Goal: Task Accomplishment & Management: Use online tool/utility

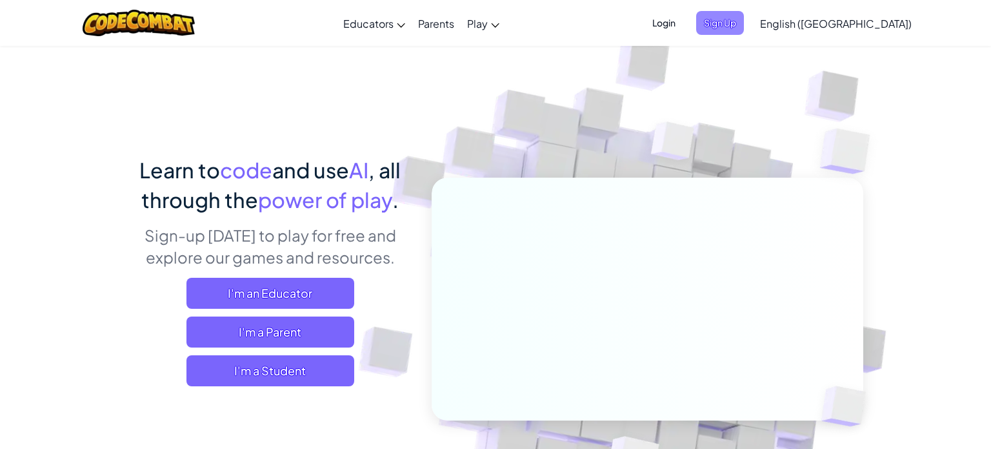
click at [744, 28] on span "Sign Up" at bounding box center [720, 23] width 48 height 24
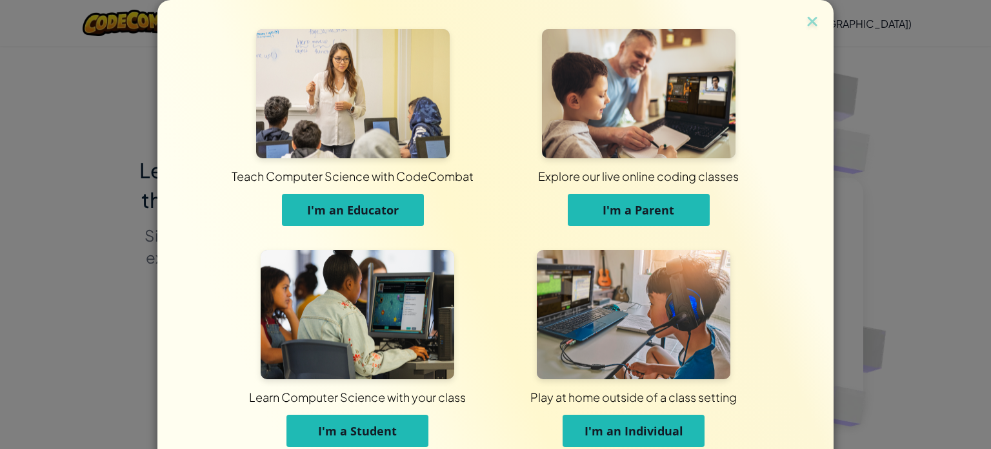
click at [354, 340] on img at bounding box center [358, 314] width 194 height 129
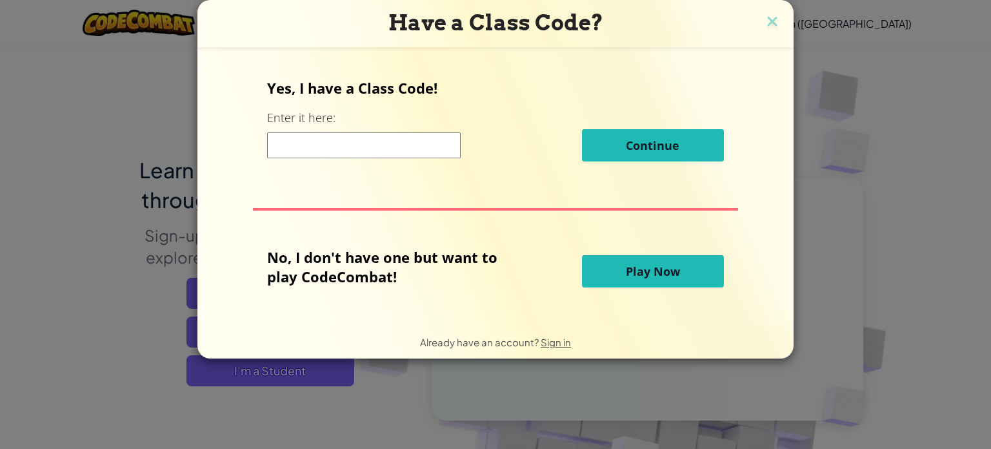
click at [347, 154] on input at bounding box center [364, 145] width 194 height 26
click at [418, 137] on input "ApplePaperzDown" at bounding box center [364, 145] width 194 height 26
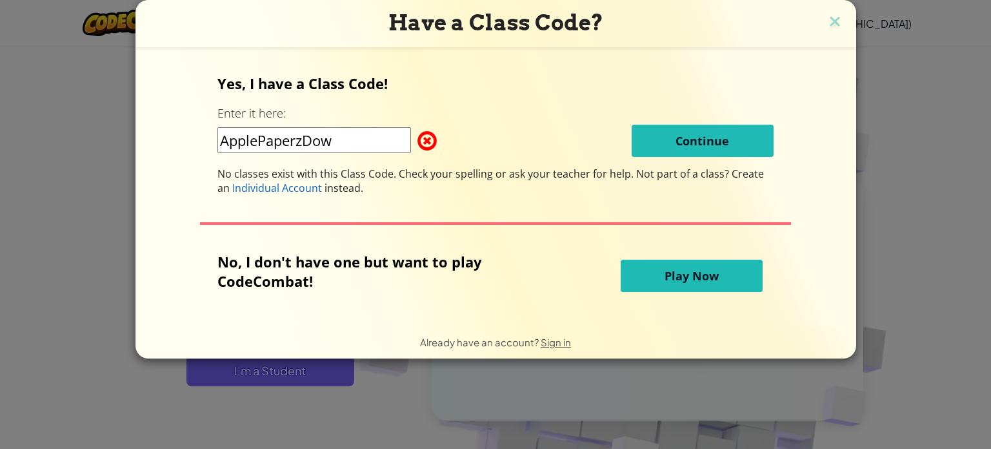
click at [306, 141] on input "ApplePaperzDow" at bounding box center [314, 140] width 194 height 26
click at [339, 139] on input "ApplePaperDow" at bounding box center [314, 140] width 194 height 26
type input "ApplePaperDown"
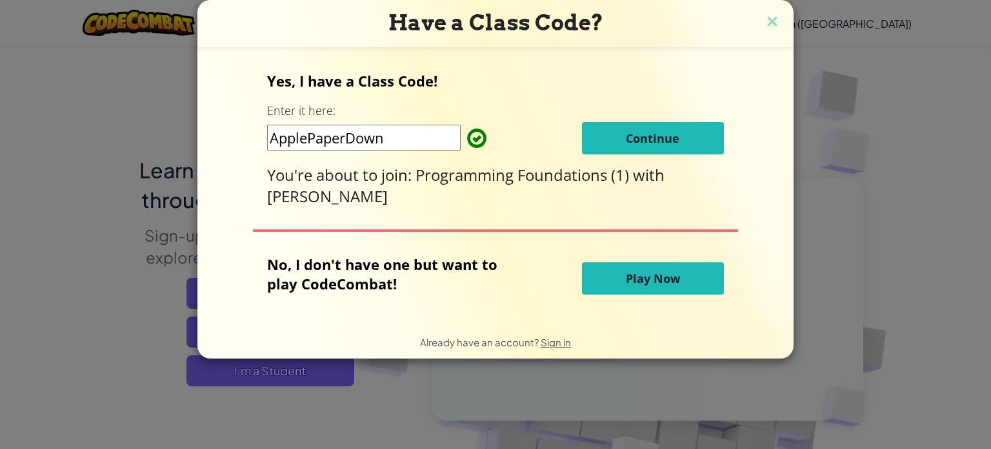
click at [678, 134] on button "Continue" at bounding box center [653, 138] width 142 height 32
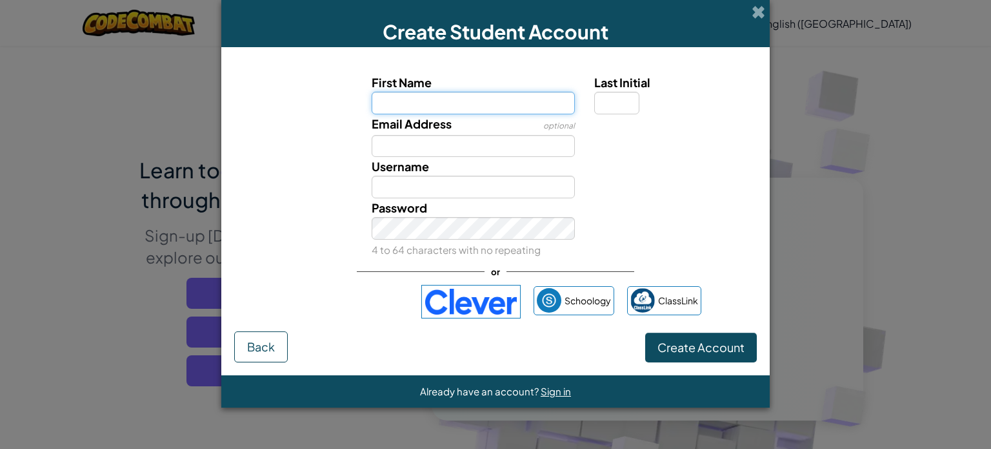
click at [434, 103] on input "First Name" at bounding box center [474, 103] width 204 height 23
type input "Arthur"
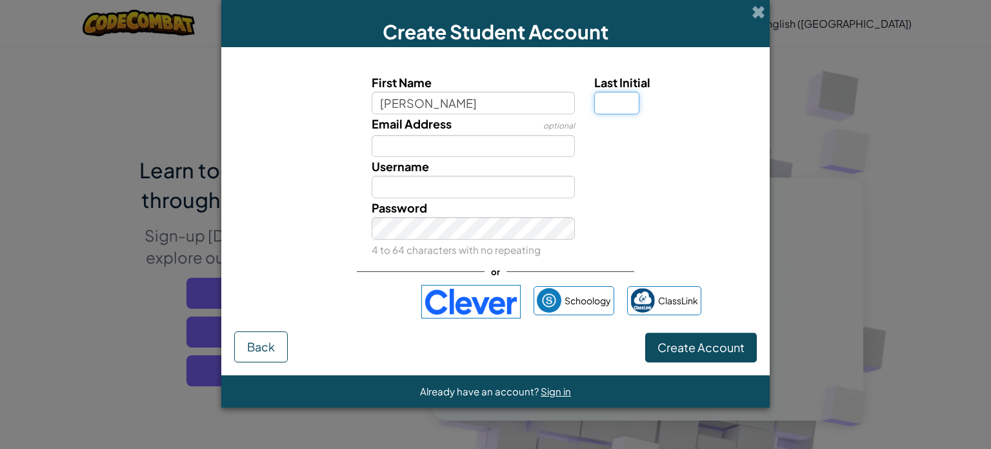
type input "Arthur"
click at [607, 104] on input "Last Initial" at bounding box center [616, 103] width 45 height 23
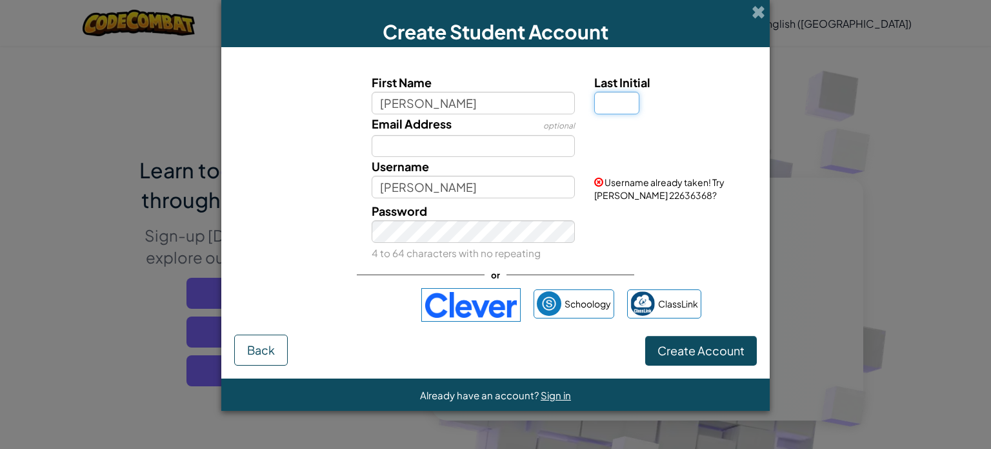
type input "r"
click at [611, 103] on input "r" at bounding box center [616, 103] width 45 height 23
type input "r"
type input "Arthur R"
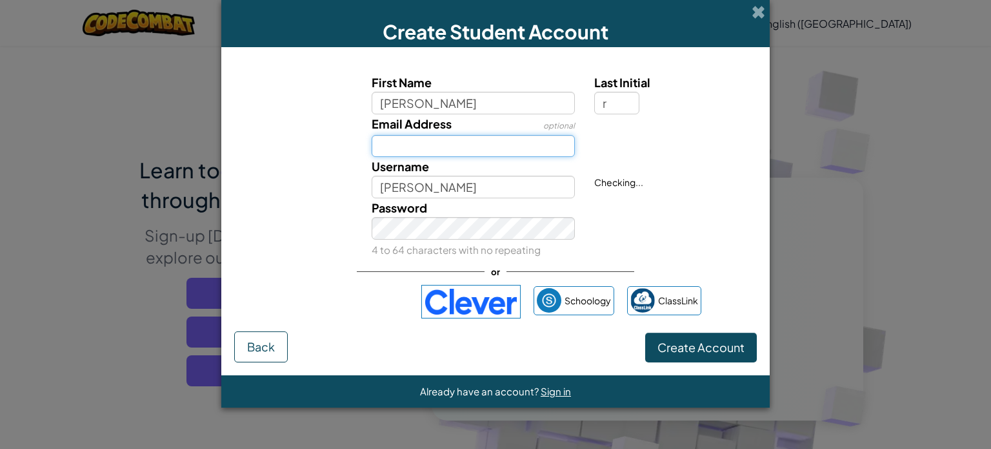
click at [390, 152] on input "Email Address" at bounding box center [474, 146] width 204 height 23
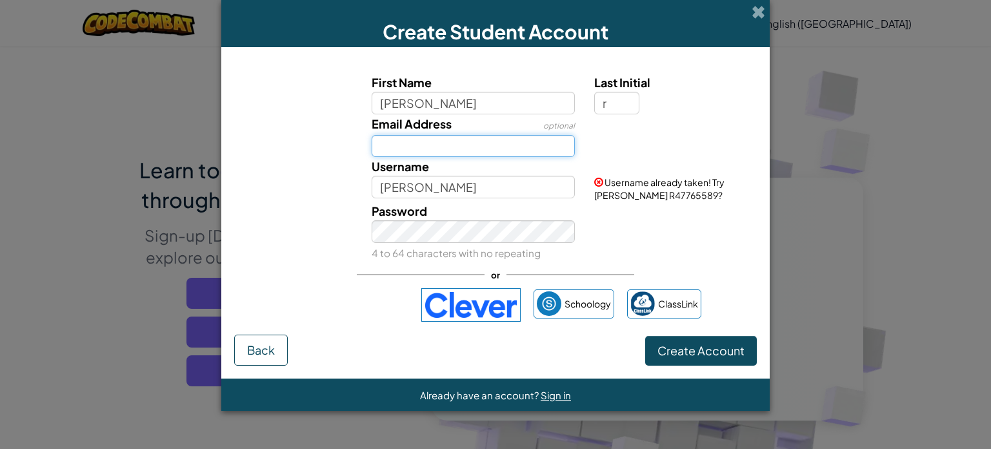
click at [390, 148] on input "Email Address" at bounding box center [474, 146] width 204 height 23
click at [396, 149] on input "Email Address" at bounding box center [474, 146] width 204 height 23
type input "a"
type input "Arthur.rattler@accelacedemymobile.com"
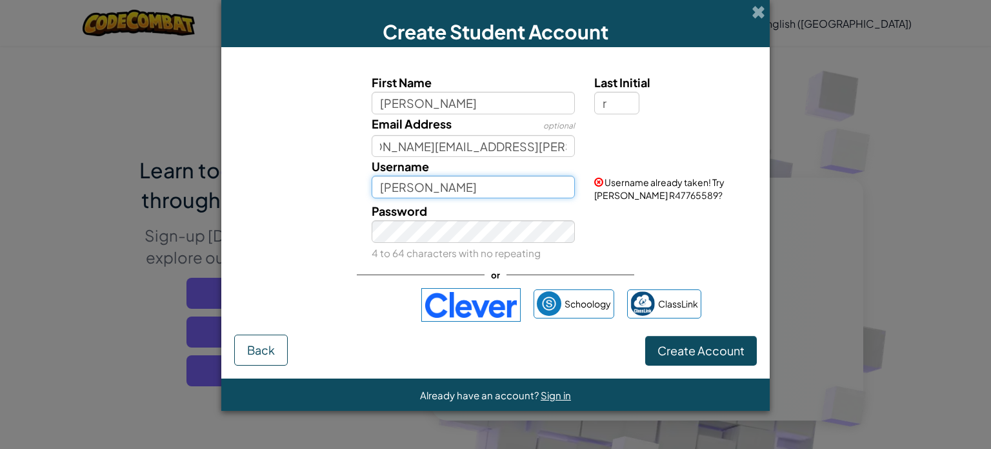
click at [449, 196] on input "Arthur R" at bounding box center [474, 187] width 204 height 23
type input "A"
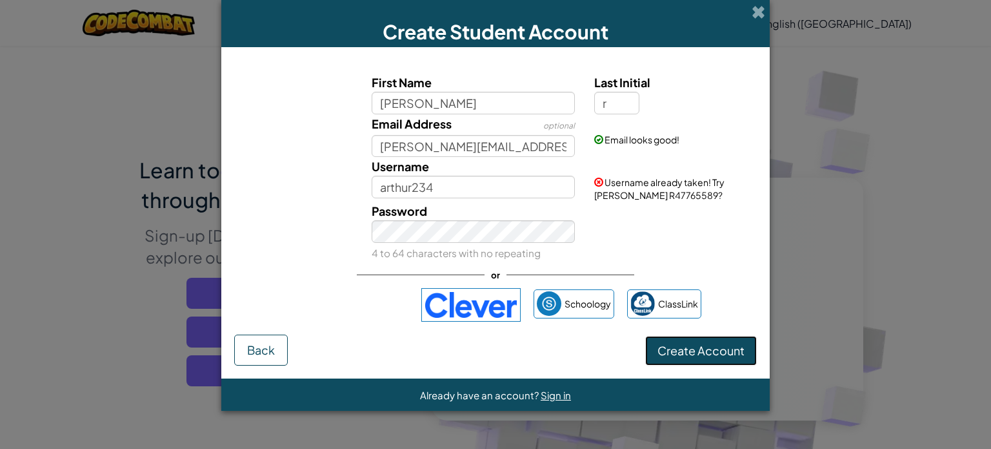
click at [692, 347] on span "Create Account" at bounding box center [701, 350] width 87 height 15
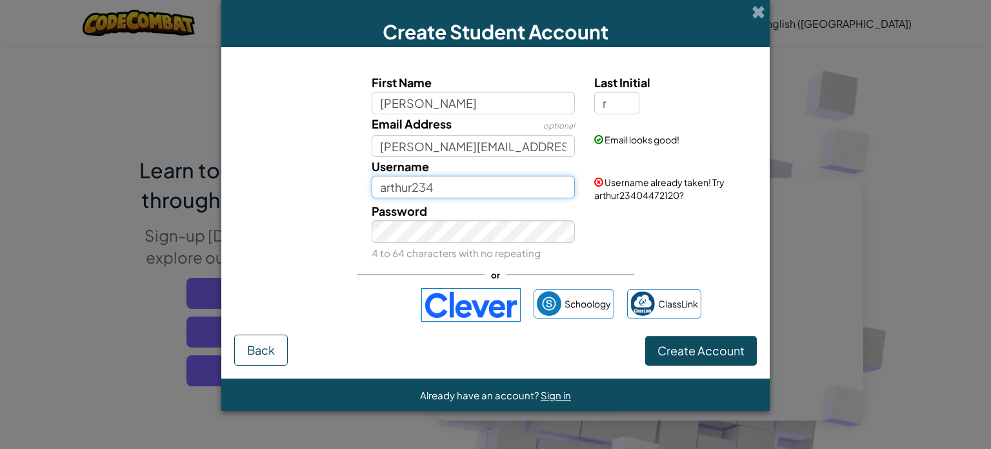
click at [449, 185] on input "arthur234" at bounding box center [474, 187] width 204 height 23
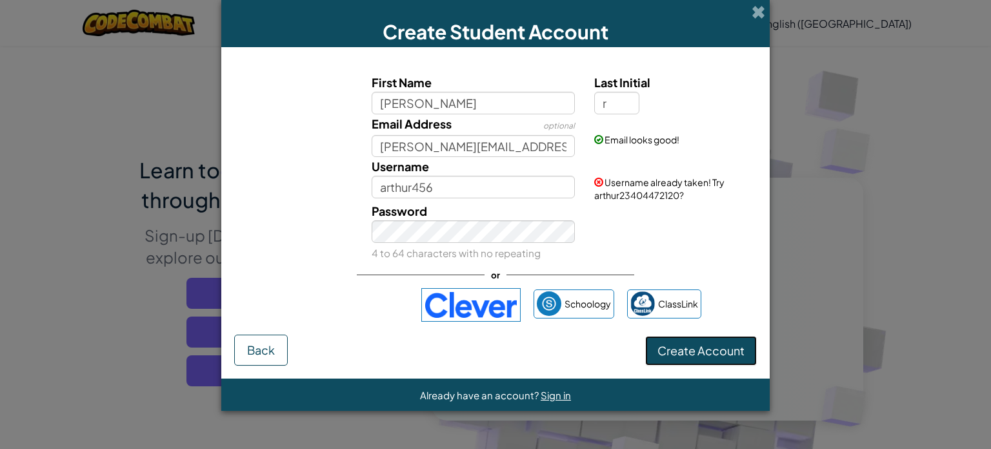
click at [706, 341] on button "Create Account" at bounding box center [701, 351] width 112 height 30
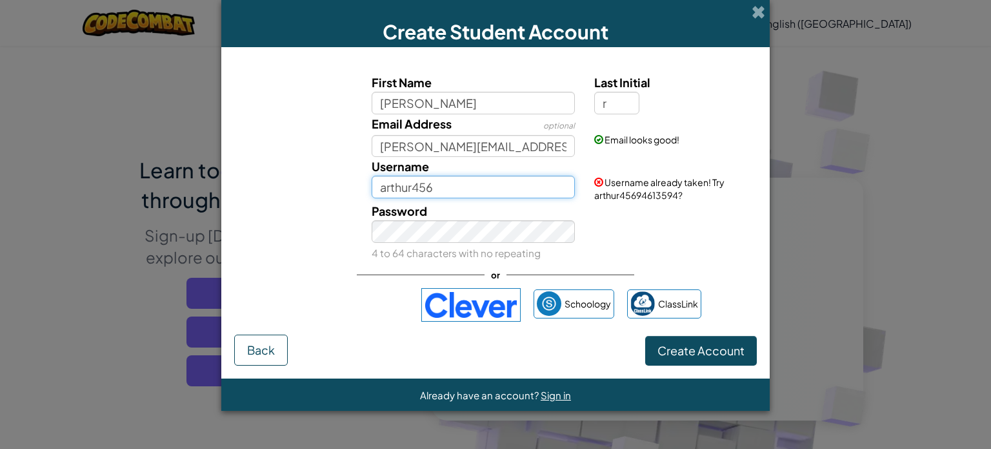
click at [481, 187] on input "arthur456" at bounding box center [474, 187] width 204 height 23
click at [385, 187] on input "arthur" at bounding box center [474, 187] width 204 height 23
click at [432, 192] on input "Arthur" at bounding box center [474, 187] width 204 height 23
type input "Arthur7897"
click at [645, 336] on button "Create Account" at bounding box center [701, 351] width 112 height 30
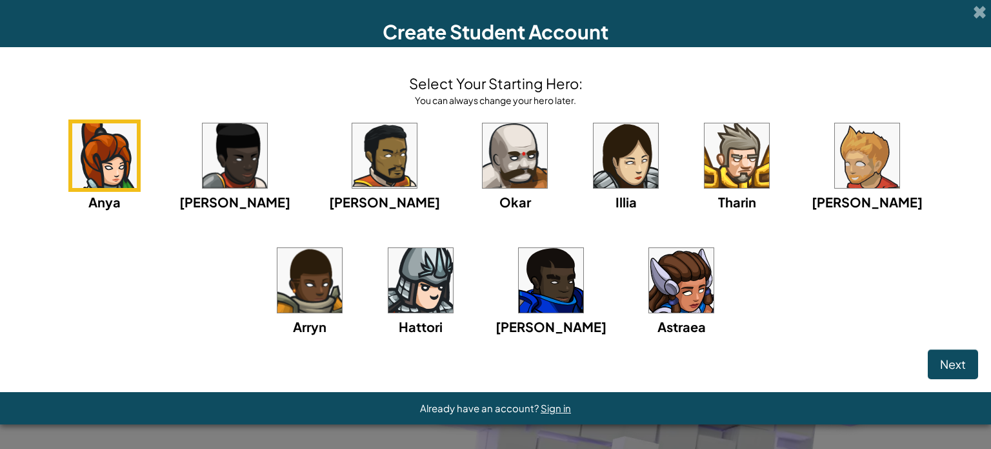
click at [693, 331] on div "Anya Ida Alejandro Okar Illia Tharin Ned Arryn Hattori Gordon Astraea" at bounding box center [496, 243] width 966 height 249
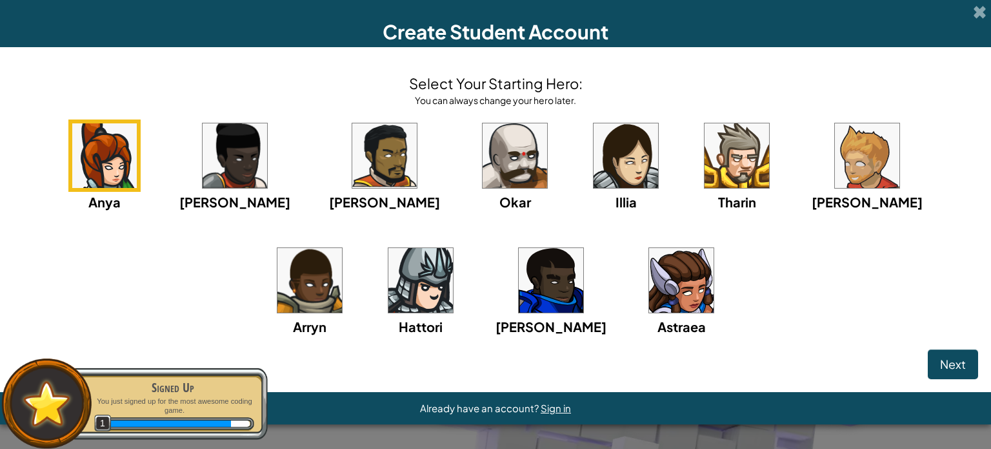
click at [342, 248] on img at bounding box center [310, 280] width 65 height 65
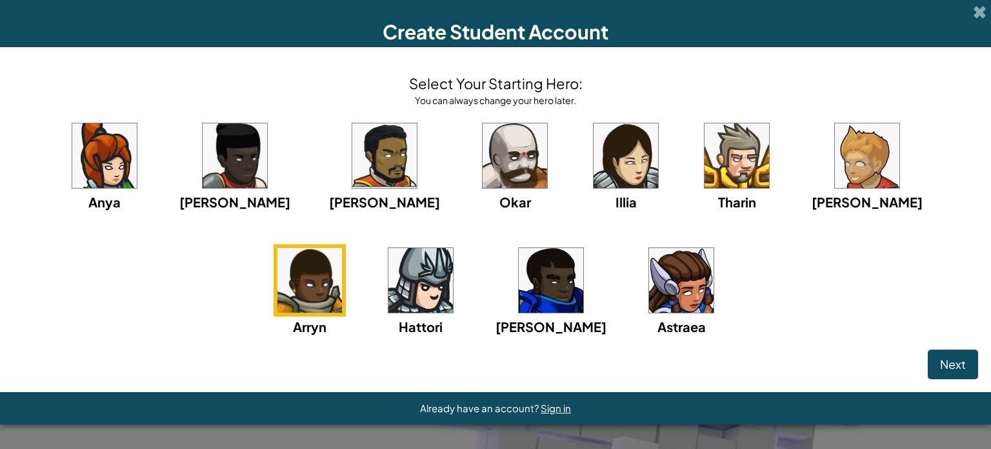
click at [519, 303] on img at bounding box center [551, 280] width 65 height 65
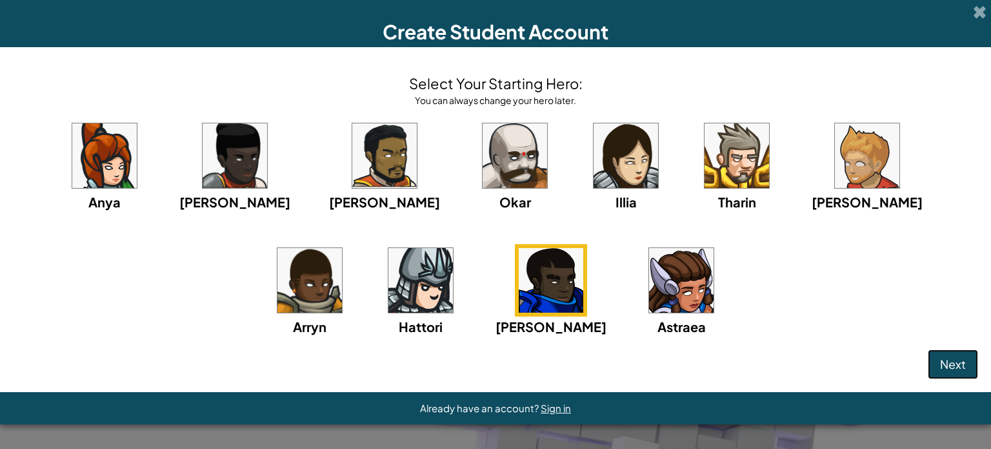
click at [970, 364] on button "Next" at bounding box center [953, 364] width 50 height 30
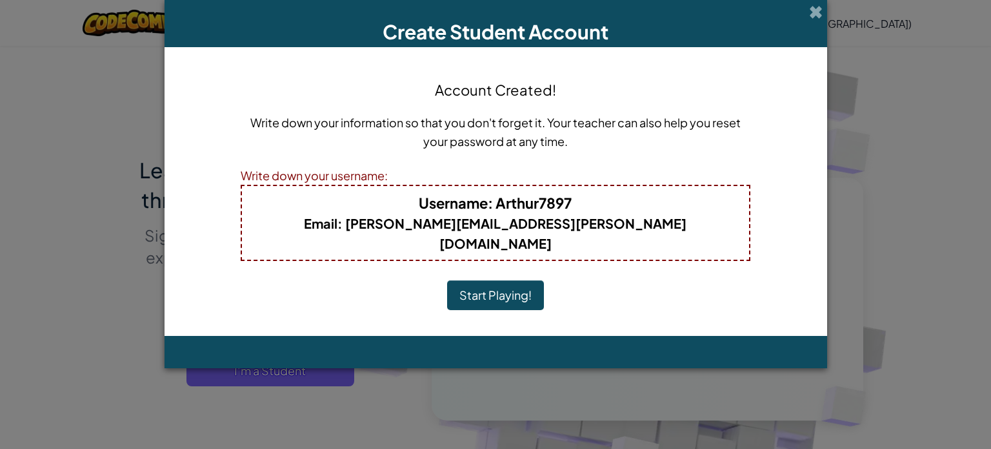
click at [518, 282] on button "Start Playing!" at bounding box center [495, 295] width 97 height 30
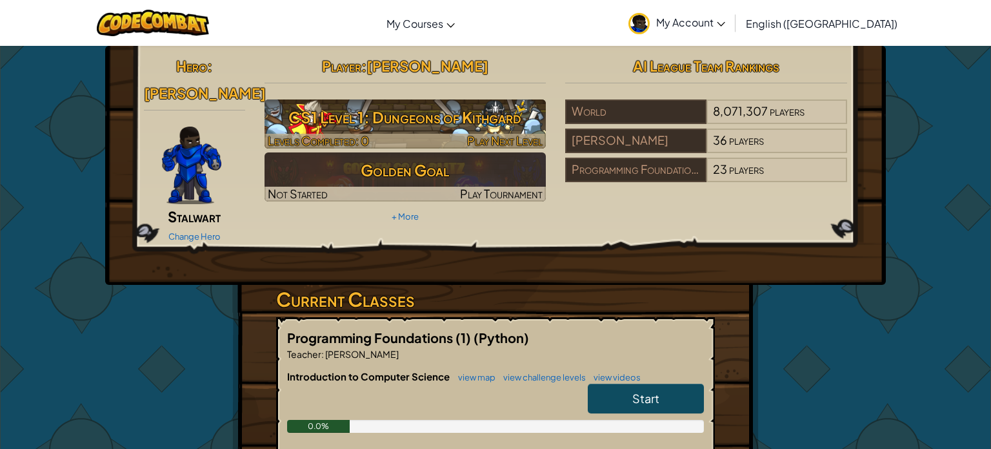
click at [452, 119] on h3 "CS1 Level 1: Dungeons of Kithgard" at bounding box center [406, 117] width 282 height 29
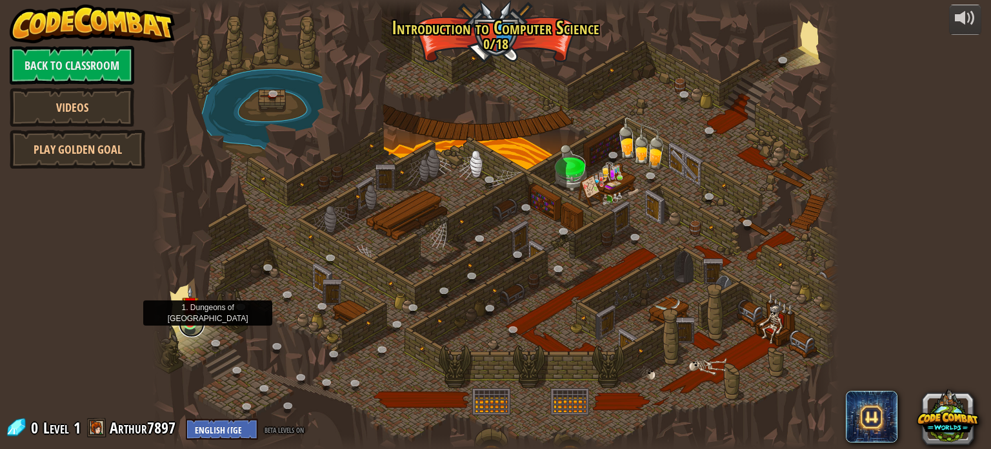
click at [191, 327] on link at bounding box center [192, 324] width 26 height 26
click at [202, 327] on link at bounding box center [192, 324] width 26 height 26
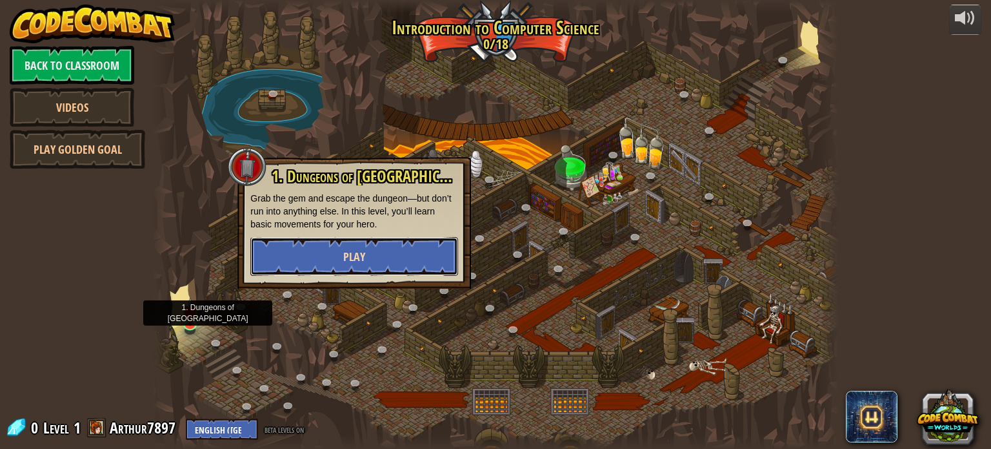
click at [347, 264] on span "Play" at bounding box center [354, 256] width 22 height 16
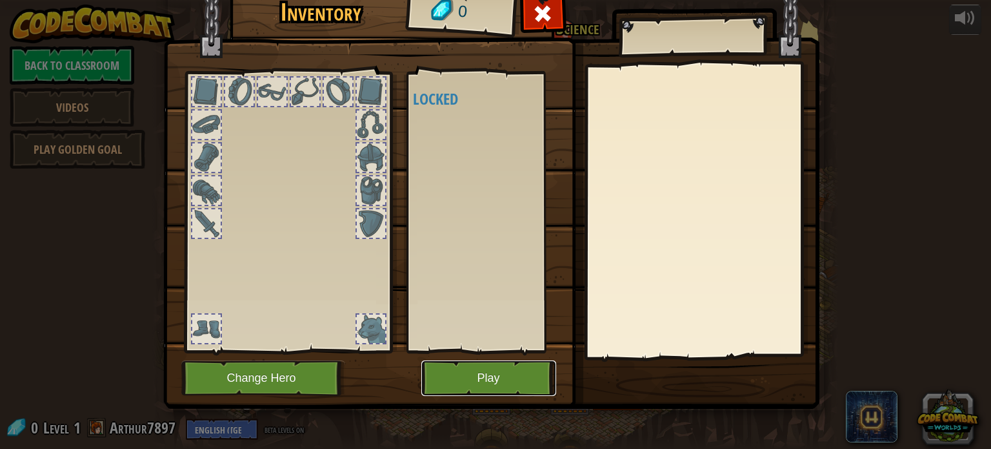
click at [485, 365] on button "Play" at bounding box center [488, 377] width 135 height 35
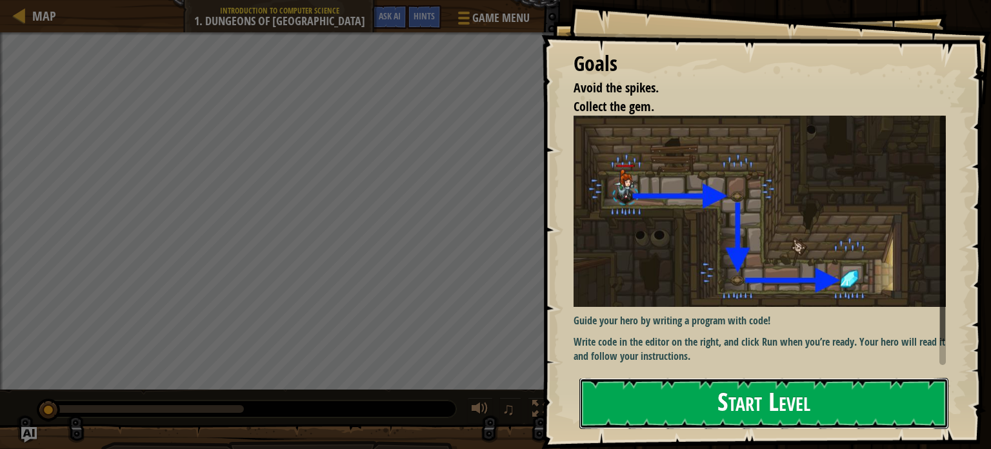
click at [774, 394] on button "Start Level" at bounding box center [764, 403] width 369 height 51
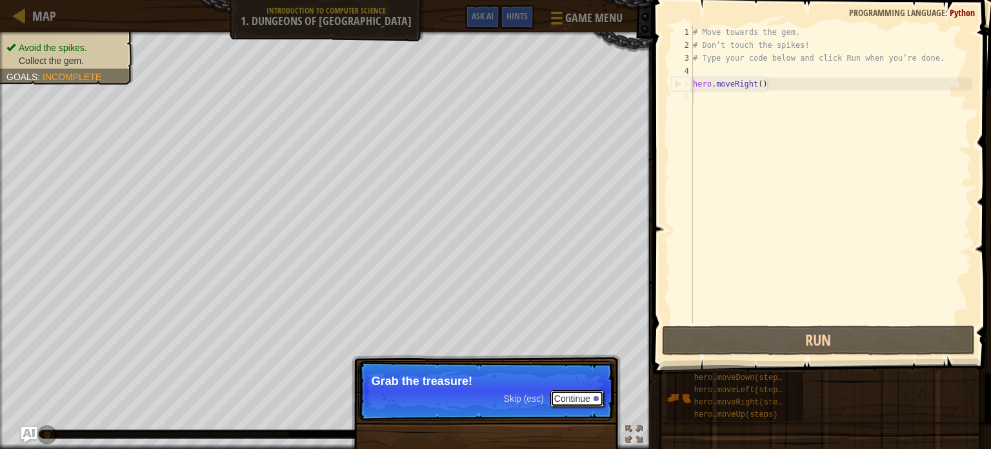
click at [563, 400] on button "Continue" at bounding box center [578, 398] width 54 height 17
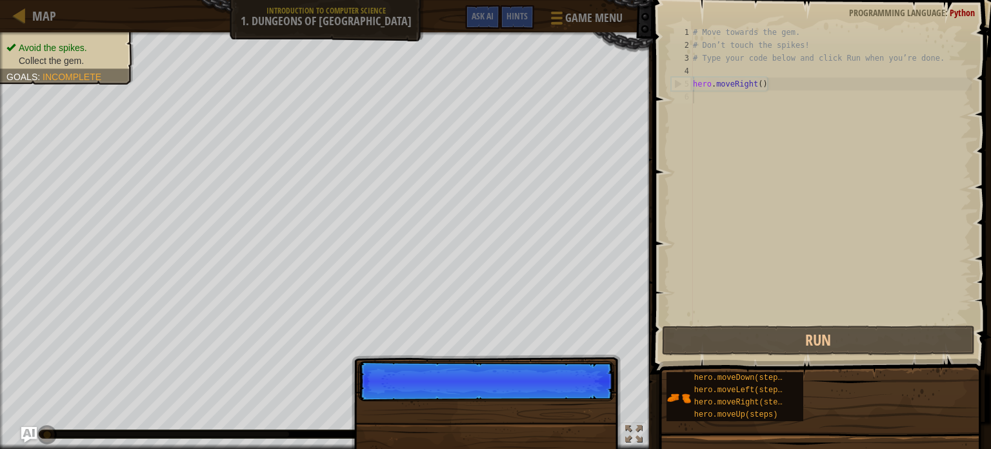
scroll to position [6, 0]
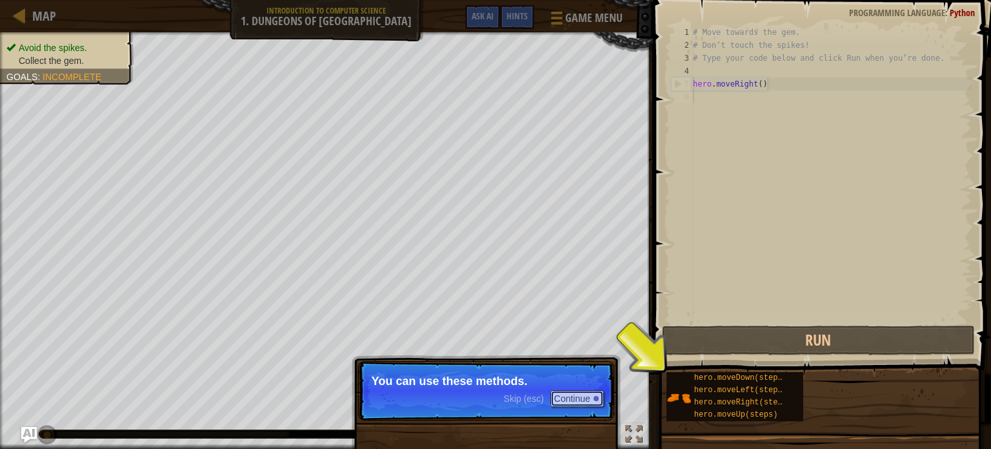
click at [563, 400] on button "Continue" at bounding box center [578, 398] width 54 height 17
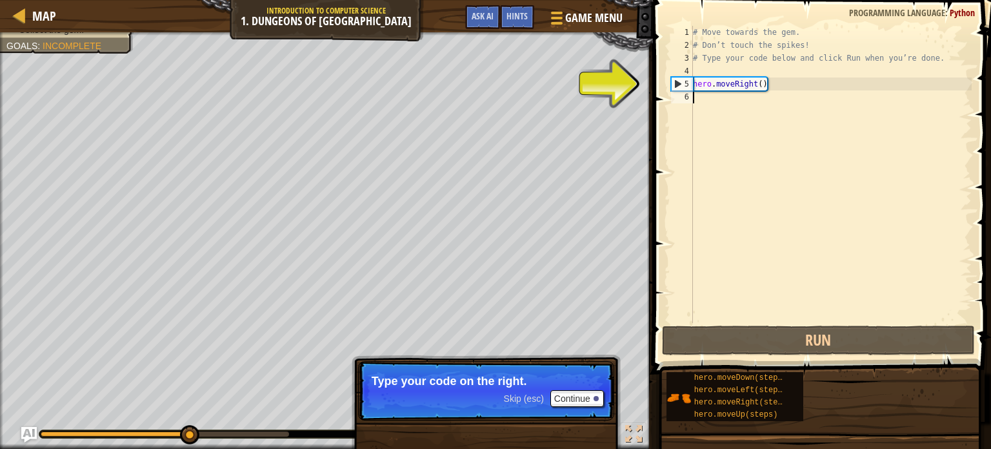
click at [758, 88] on div "# Move towards the gem. # Don’t touch the spikes! # Type your code below and cl…" at bounding box center [831, 187] width 281 height 323
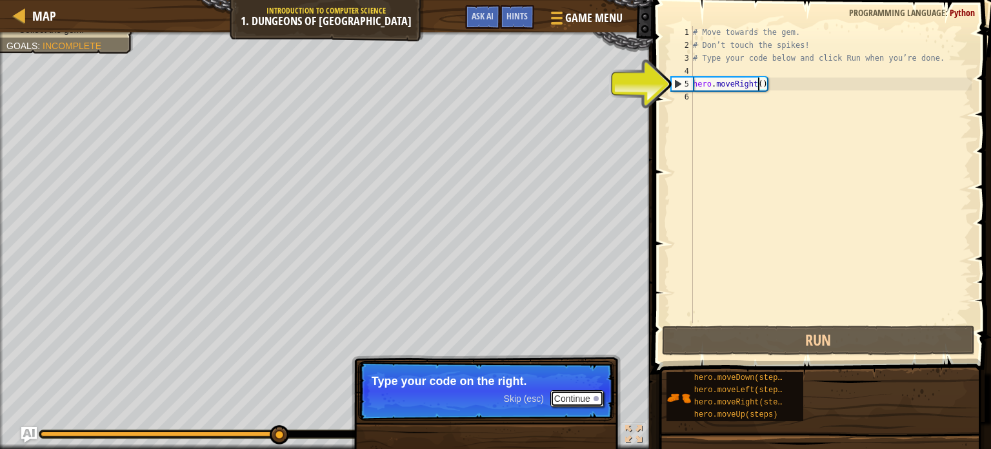
click at [584, 396] on button "Continue" at bounding box center [578, 398] width 54 height 17
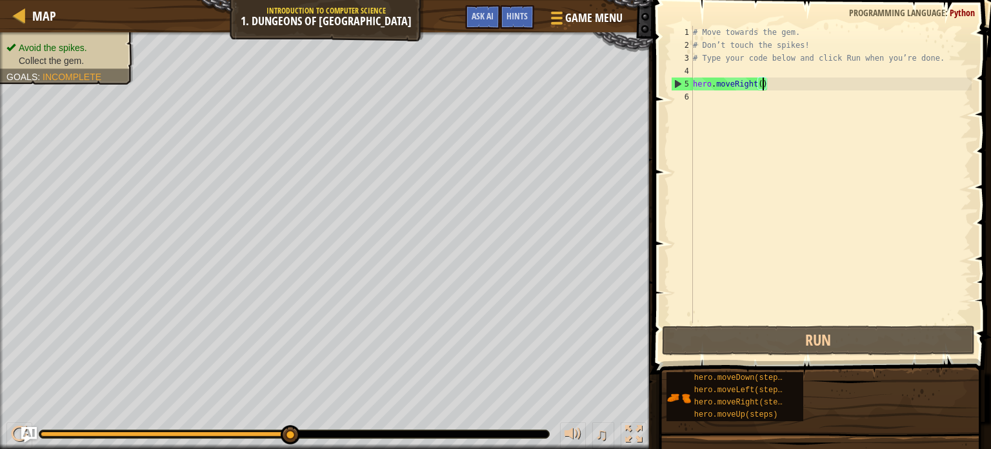
click at [764, 83] on div "# Move towards the gem. # Don’t touch the spikes! # Type your code below and cl…" at bounding box center [831, 187] width 281 height 323
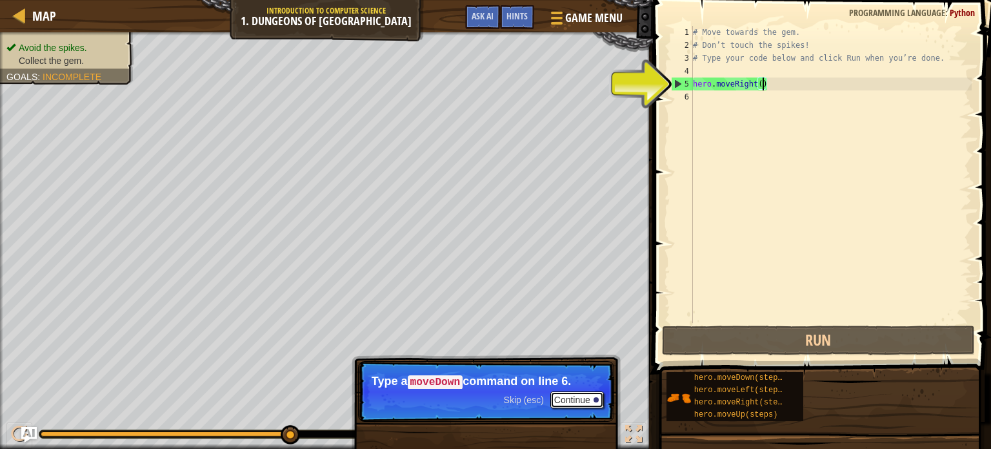
click at [596, 398] on div at bounding box center [596, 399] width 5 height 5
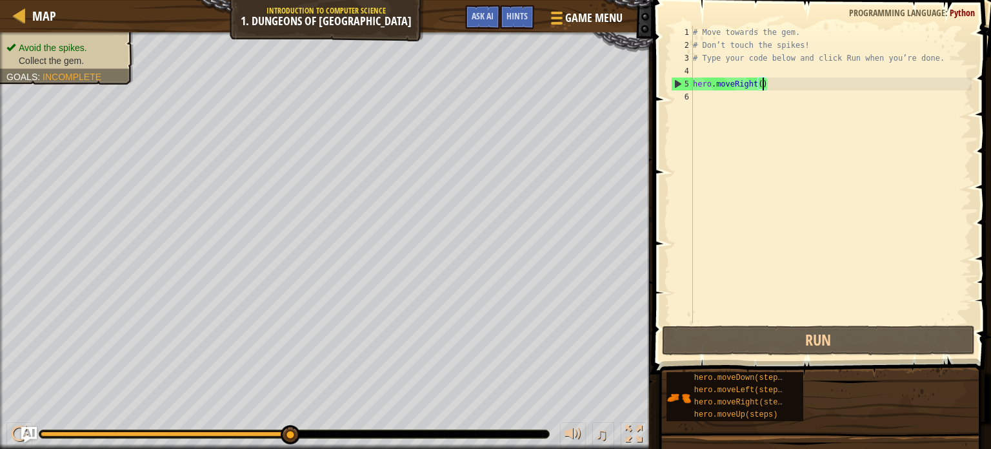
click at [762, 84] on div "# Move towards the gem. # Don’t touch the spikes! # Type your code below and cl…" at bounding box center [831, 187] width 281 height 323
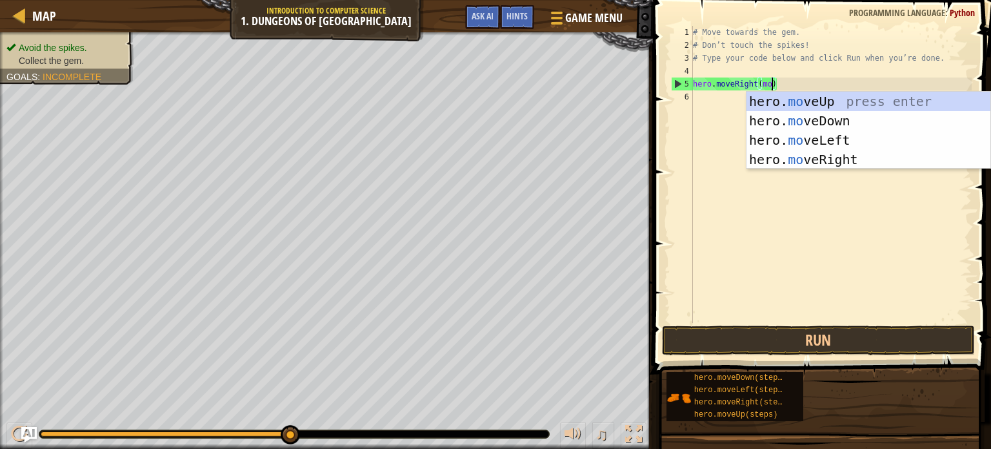
scroll to position [6, 6]
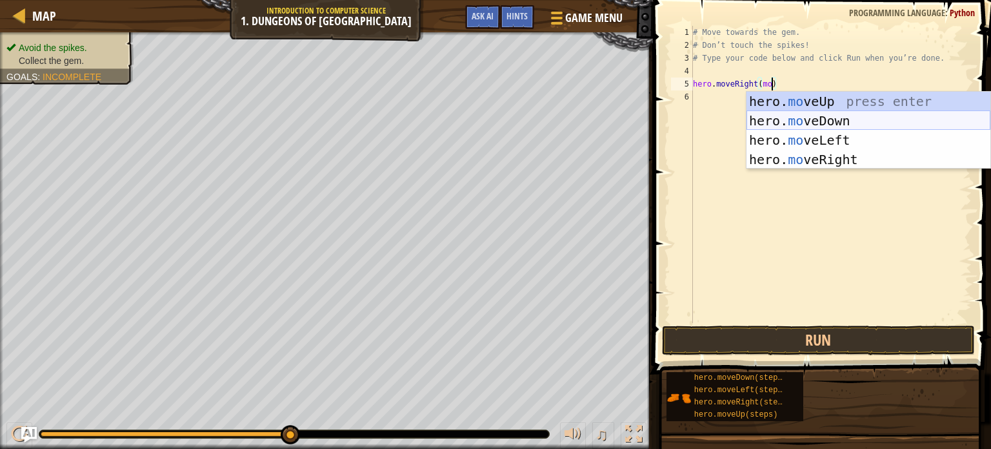
click at [827, 118] on div "hero. mo veUp press enter hero. mo veDown press enter hero. mo veLeft press ent…" at bounding box center [869, 150] width 244 height 116
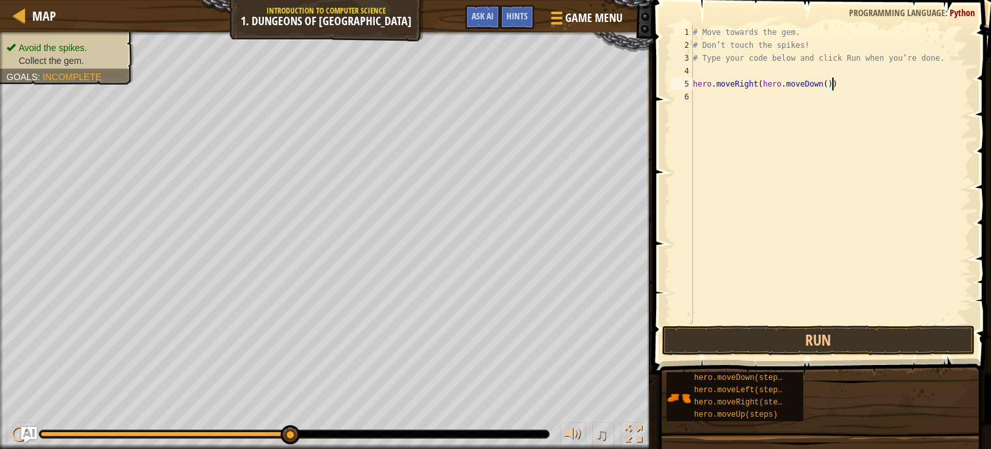
click at [860, 88] on div "# Move towards the gem. # Don’t touch the spikes! # Type your code below and cl…" at bounding box center [831, 187] width 281 height 323
type textarea "hero.moveRight(hero.moveDown"
click at [827, 84] on div "# Move towards the gem. # Don’t touch the spikes! # Type your code below and cl…" at bounding box center [831, 187] width 281 height 323
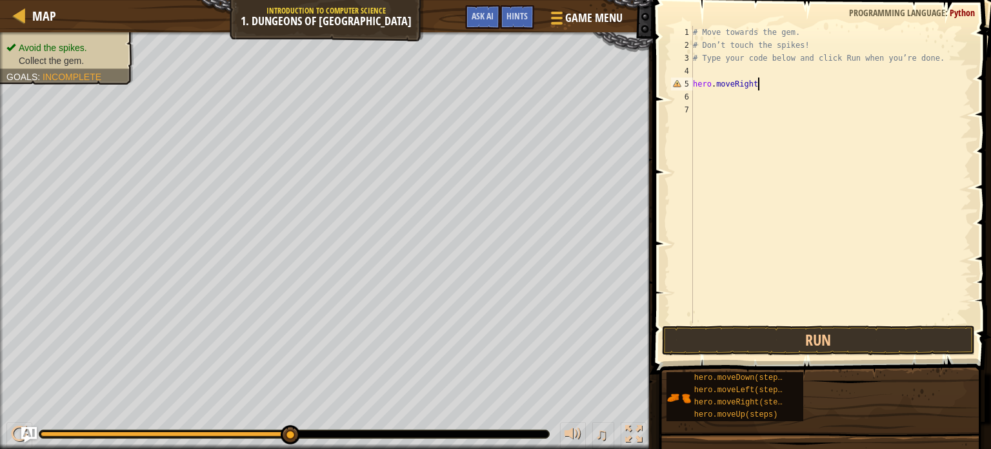
click at [758, 84] on div "# Move towards the gem. # Don’t touch the spikes! # Type your code below and cl…" at bounding box center [831, 187] width 281 height 323
click at [689, 66] on div "4" at bounding box center [682, 71] width 22 height 13
type textarea "hero.moveRight"
click at [698, 69] on div "# Move towards the gem. # Don’t touch the spikes! # Type your code below and cl…" at bounding box center [831, 187] width 281 height 323
click at [685, 67] on div "4" at bounding box center [682, 71] width 22 height 13
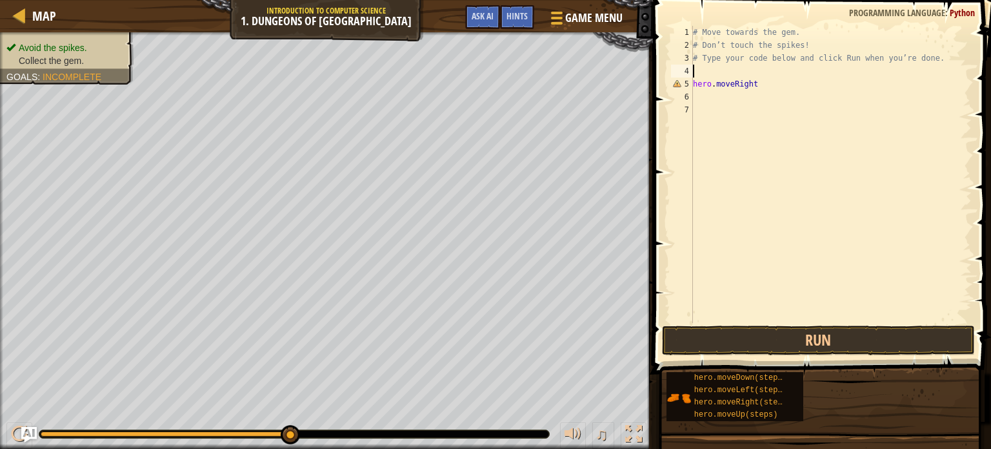
type textarea "hero.moveRight"
click at [685, 68] on div "4" at bounding box center [682, 71] width 22 height 13
type textarea "hero.moveRight"
click at [709, 71] on div "# Move towards the gem. # Don’t touch the spikes! # Type your code below and cl…" at bounding box center [831, 187] width 281 height 323
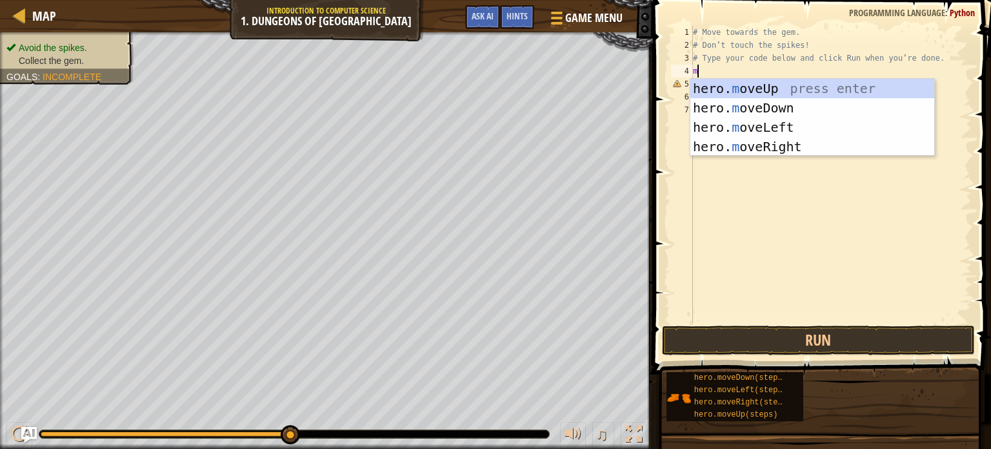
type textarea "mo"
click at [778, 104] on div "hero. mo veUp press enter hero. mo veDown press enter hero. mo veLeft press ent…" at bounding box center [813, 137] width 244 height 116
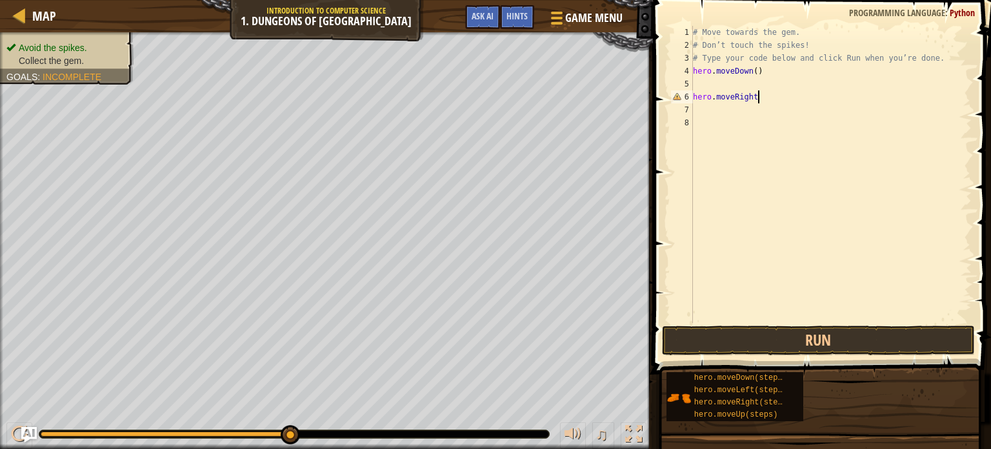
click at [761, 96] on div "# Move towards the gem. # Don’t touch the spikes! # Type your code below and cl…" at bounding box center [831, 187] width 281 height 323
type textarea "h"
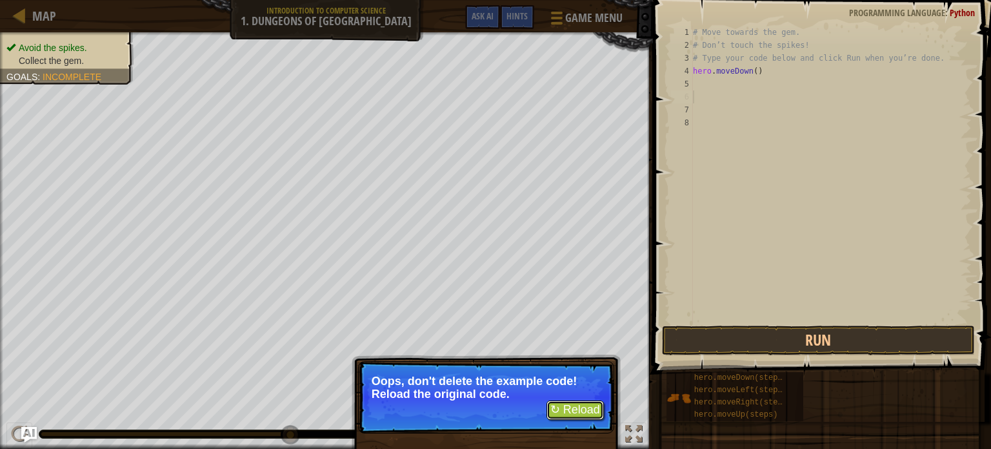
click at [587, 412] on button "↻ Reload" at bounding box center [575, 409] width 57 height 19
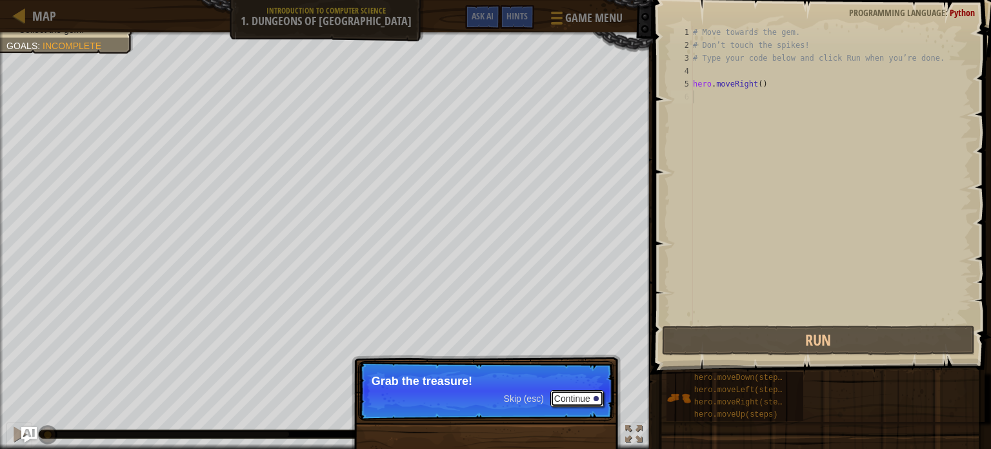
click at [572, 392] on button "Continue" at bounding box center [578, 398] width 54 height 17
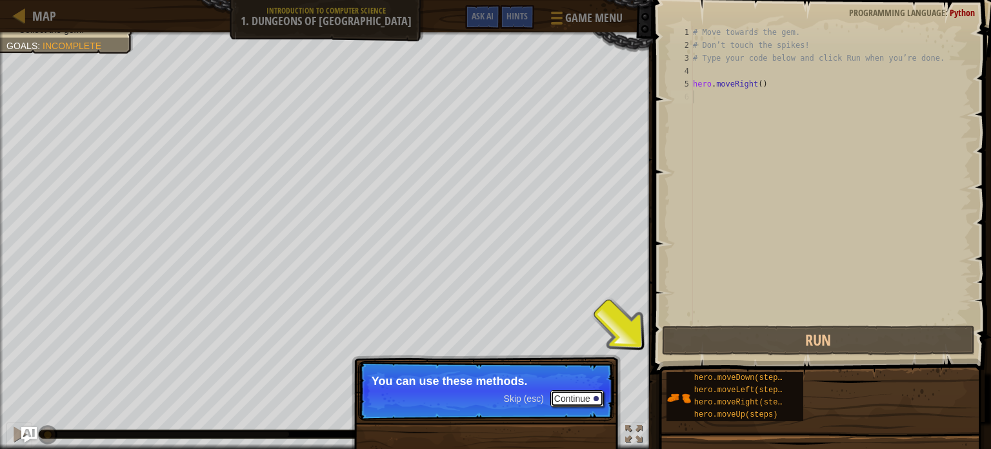
click at [572, 392] on button "Continue" at bounding box center [578, 398] width 54 height 17
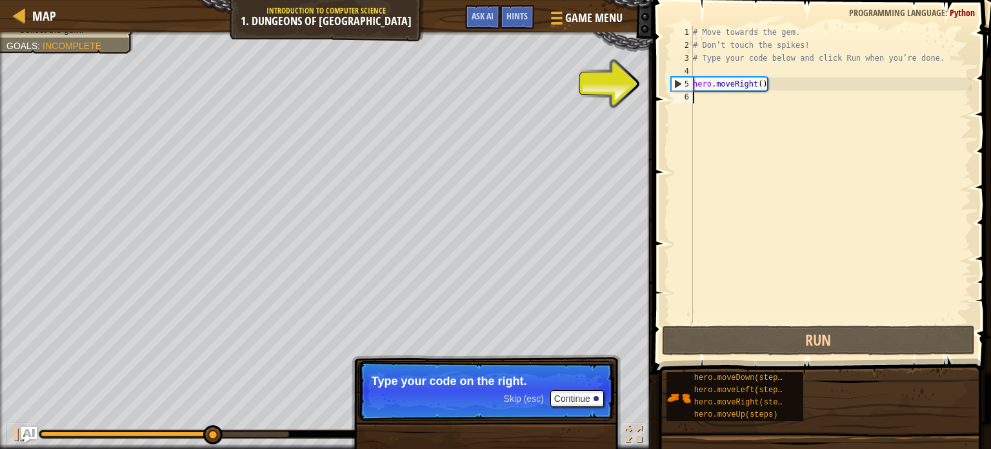
click at [763, 83] on div "# Move towards the gem. # Don’t touch the spikes! # Type your code below and cl…" at bounding box center [831, 187] width 281 height 323
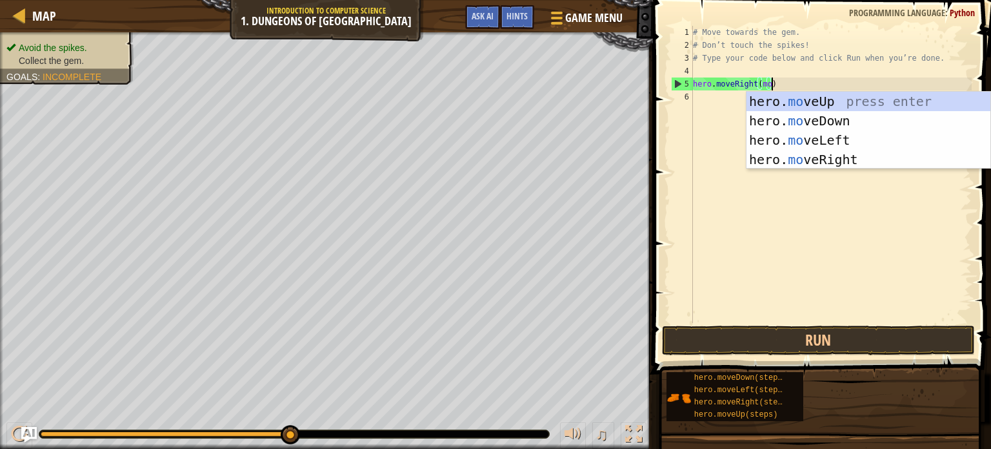
scroll to position [6, 6]
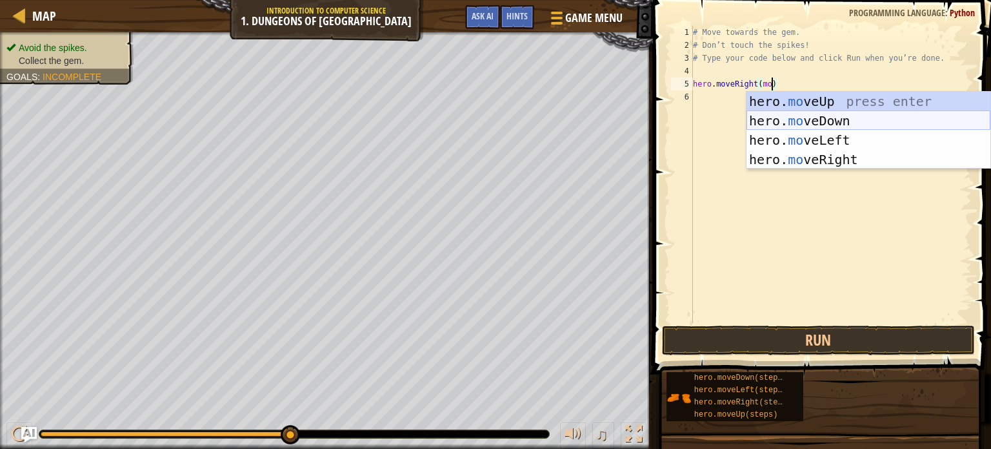
click at [840, 123] on div "hero. mo veUp press enter hero. mo veDown press enter hero. mo veLeft press ent…" at bounding box center [869, 150] width 244 height 116
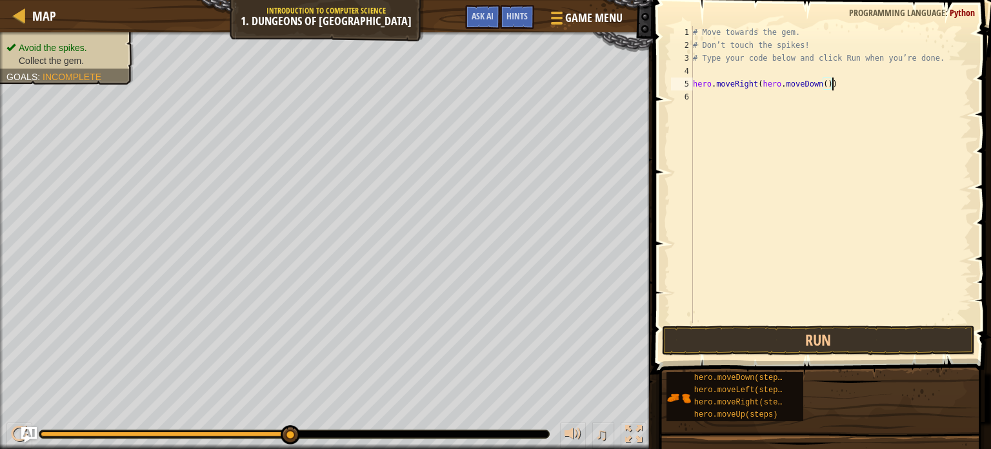
click at [838, 85] on div "# Move towards the gem. # Don’t touch the spikes! # Type your code below and cl…" at bounding box center [831, 187] width 281 height 323
type textarea "hero.moveRight(hero.moveDown()"
click at [769, 338] on button "Run" at bounding box center [818, 340] width 313 height 30
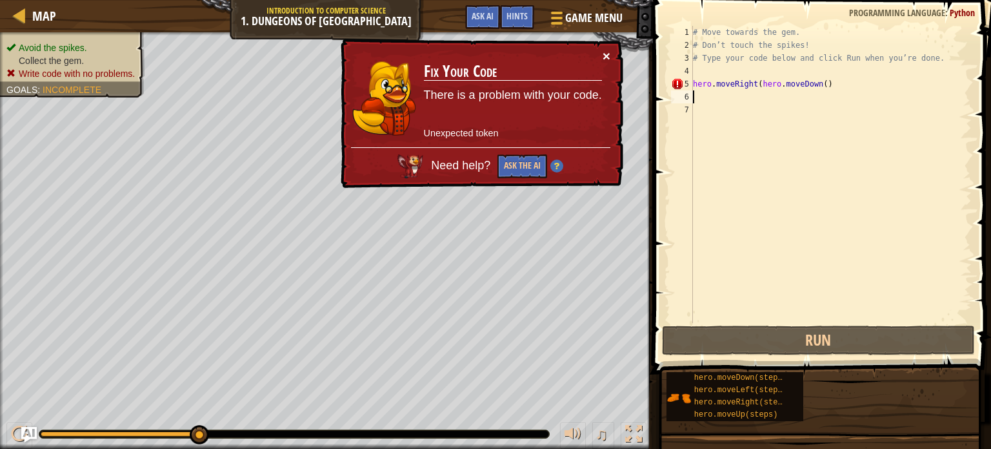
click at [607, 56] on button "×" at bounding box center [607, 56] width 8 height 14
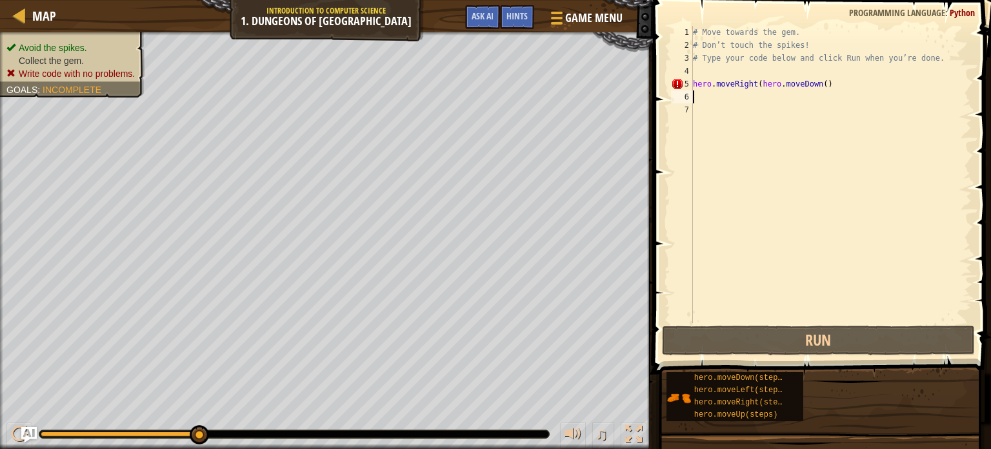
click at [834, 85] on div "# Move towards the gem. # Don’t touch the spikes! # Type your code below and cl…" at bounding box center [831, 187] width 281 height 323
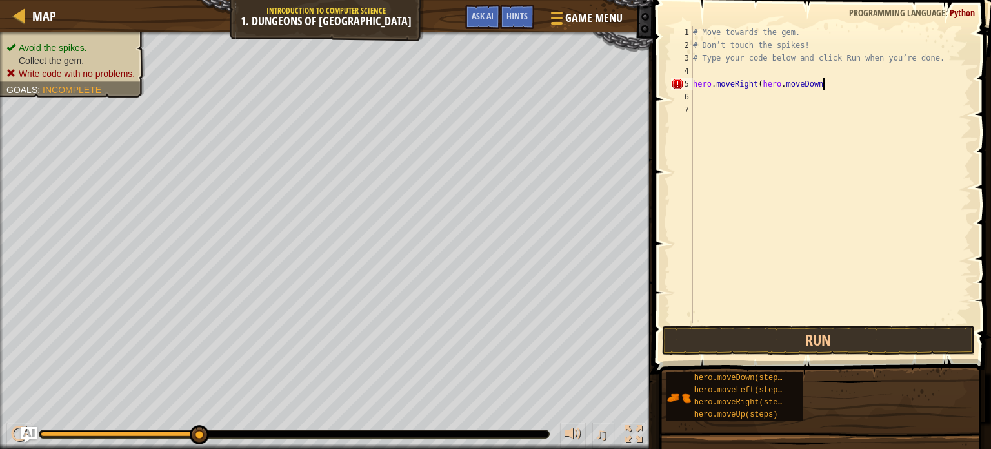
scroll to position [6, 10]
click at [880, 337] on button "Run" at bounding box center [818, 340] width 313 height 30
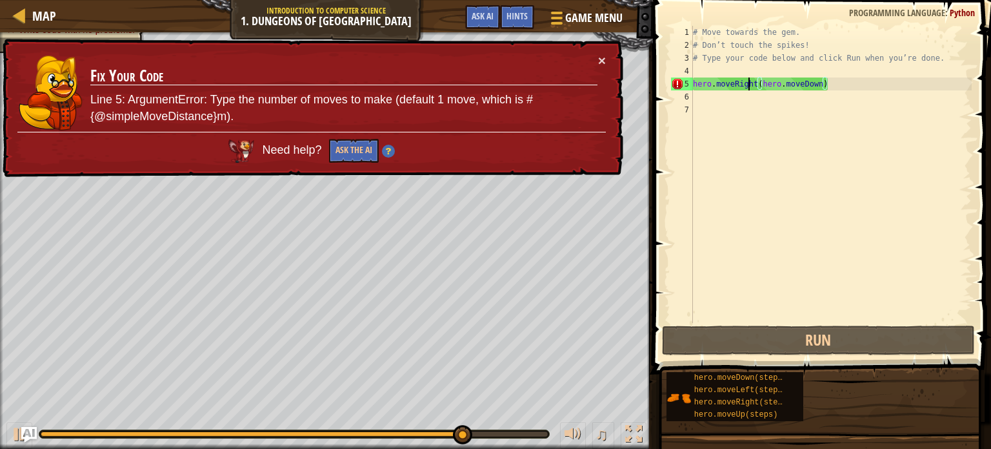
click at [749, 86] on div "# Move towards the gem. # Don’t touch the spikes! # Type your code below and cl…" at bounding box center [831, 187] width 281 height 323
click at [759, 80] on div "# Move towards the gem. # Don’t touch the spikes! # Type your code below and cl…" at bounding box center [831, 187] width 281 height 323
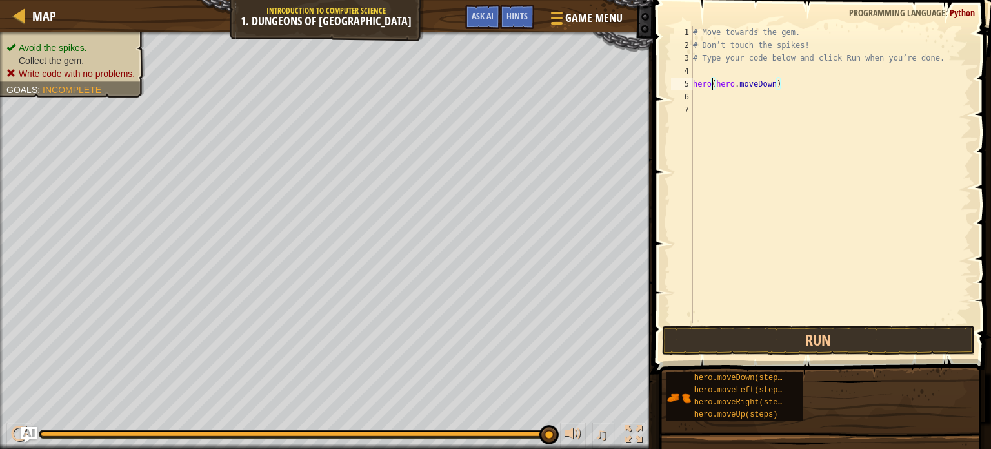
scroll to position [6, 5]
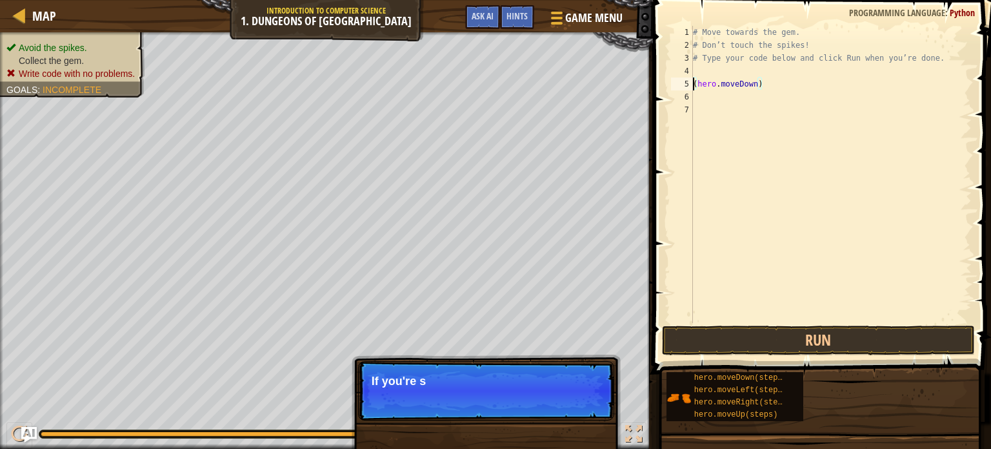
click at [694, 83] on div "# Move towards the gem. # Don’t touch the spikes! # Type your code below and cl…" at bounding box center [831, 187] width 281 height 323
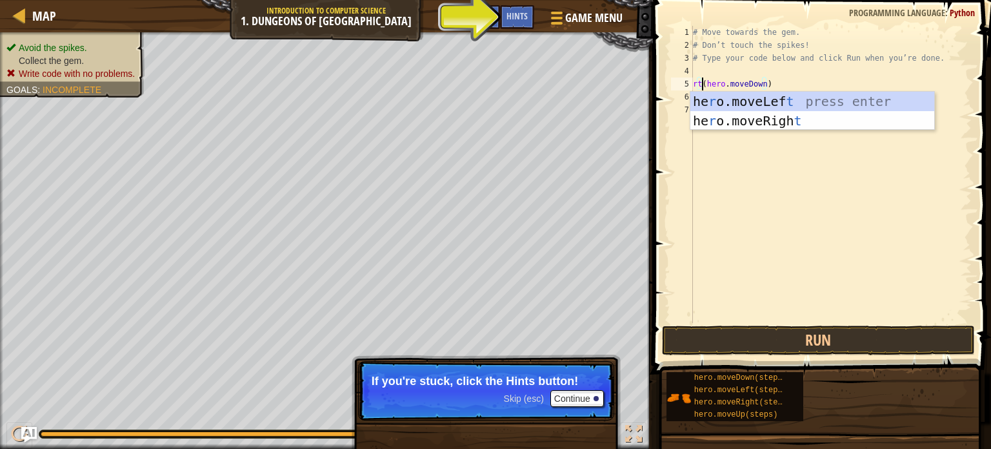
scroll to position [6, 1]
click at [763, 116] on div "he r o.moveLef t press enter he r o.moveRigh t press enter" at bounding box center [813, 130] width 244 height 77
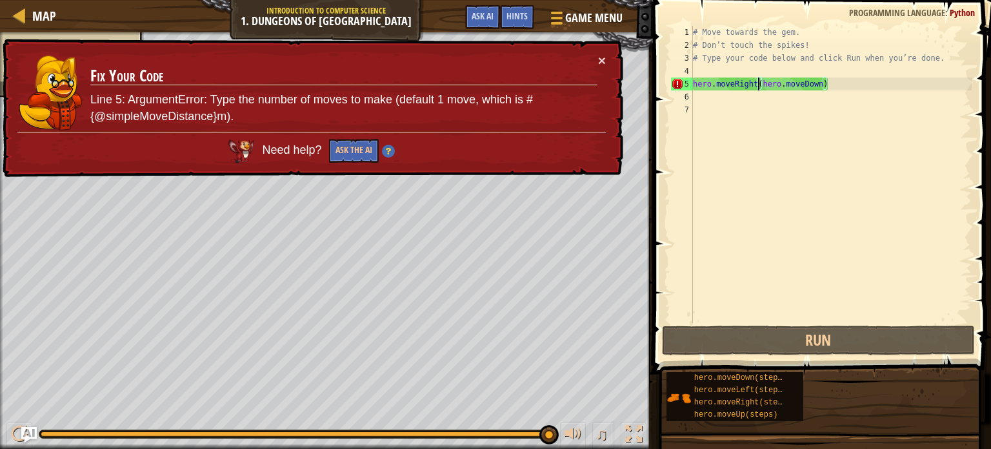
type textarea "hero.moveRight(hero.moveDown)"
click at [597, 65] on td "Fix Your Code Line 5: ArgumentError: Type the number of moves to make (default …" at bounding box center [344, 93] width 509 height 78
click at [602, 63] on button "×" at bounding box center [602, 61] width 8 height 14
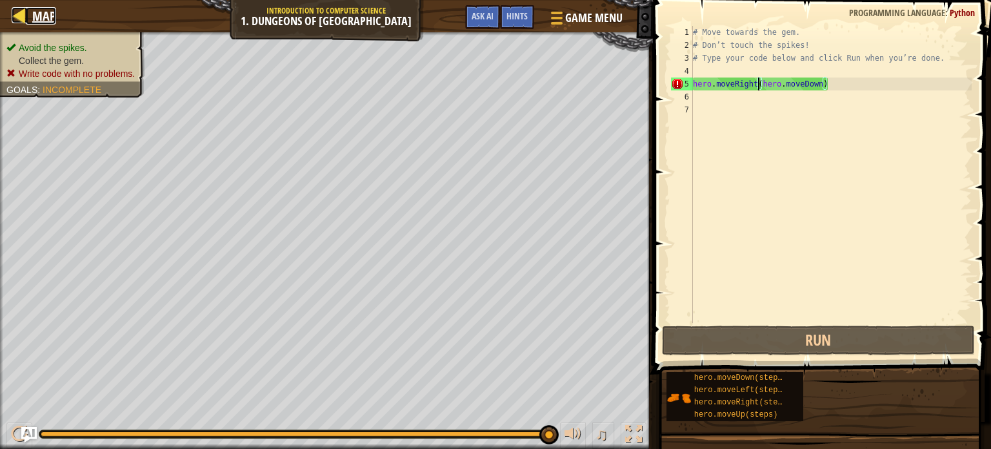
click at [30, 14] on link "Map" at bounding box center [41, 15] width 30 height 17
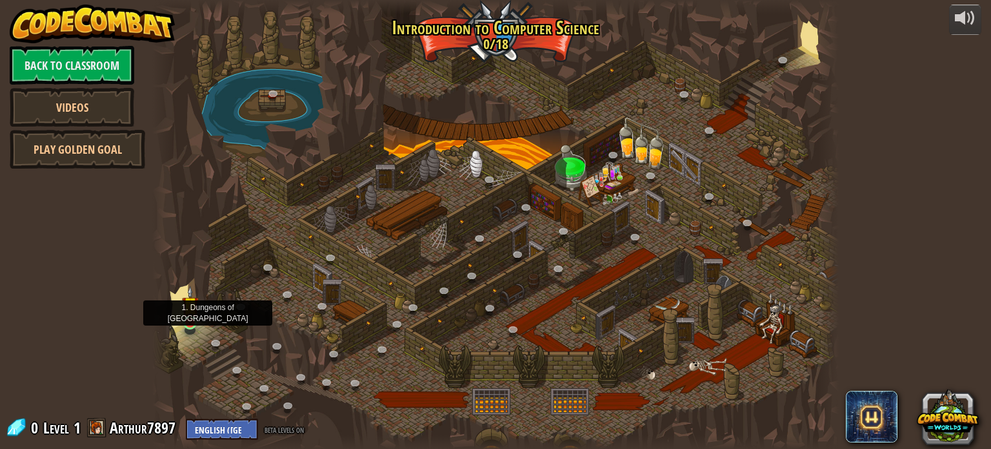
click at [187, 316] on img at bounding box center [190, 304] width 17 height 39
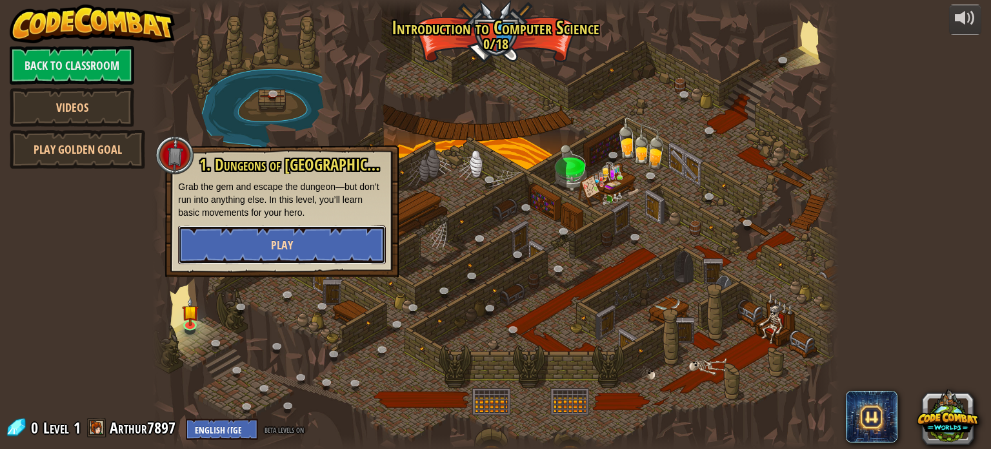
click at [335, 236] on button "Play" at bounding box center [282, 244] width 208 height 39
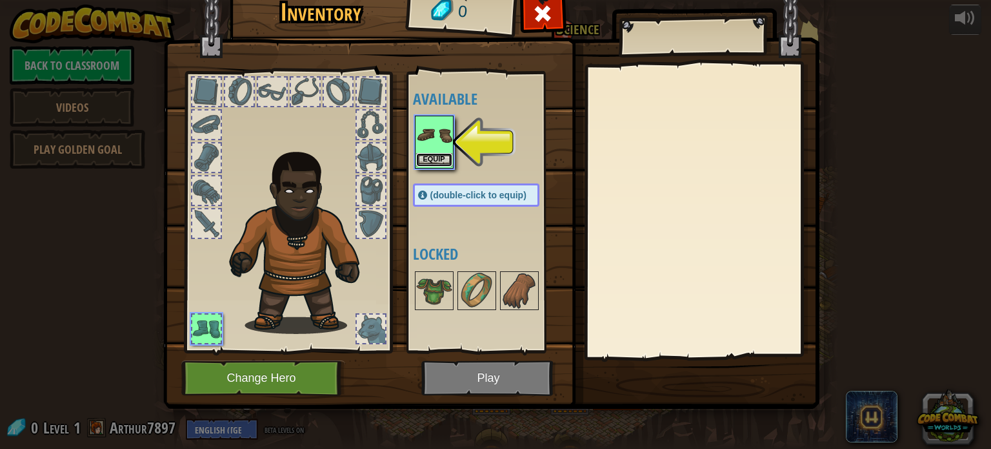
click at [436, 159] on button "Equip" at bounding box center [434, 160] width 36 height 14
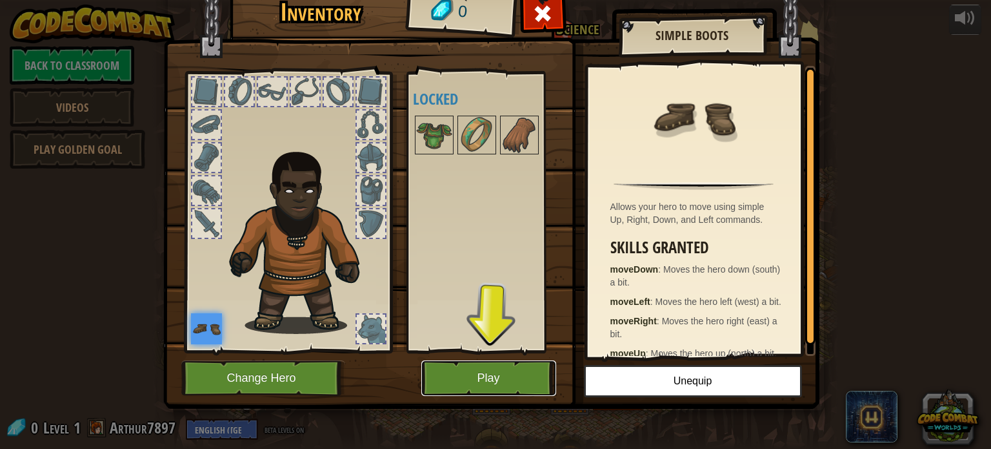
click at [511, 383] on button "Play" at bounding box center [488, 377] width 135 height 35
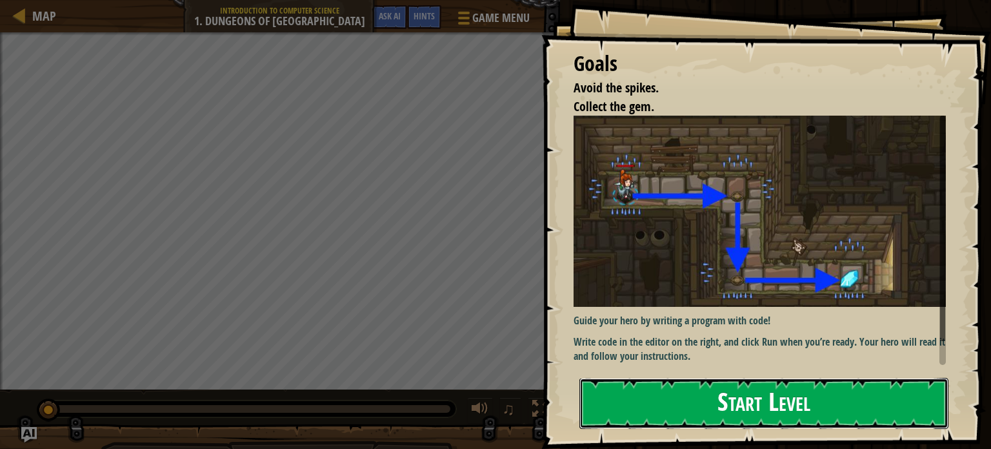
click at [694, 378] on button "Start Level" at bounding box center [764, 403] width 369 height 51
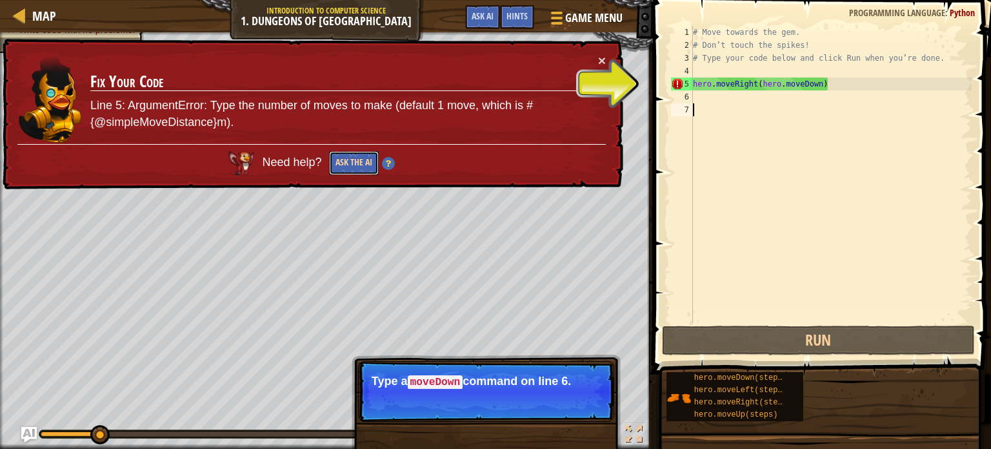
click at [367, 170] on button "Ask the AI" at bounding box center [354, 163] width 50 height 24
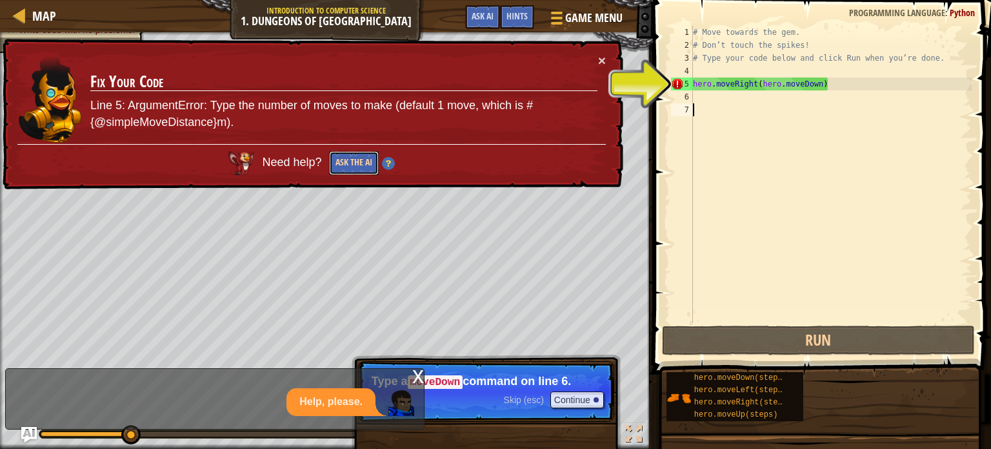
click at [367, 170] on button "Ask the AI" at bounding box center [354, 163] width 50 height 24
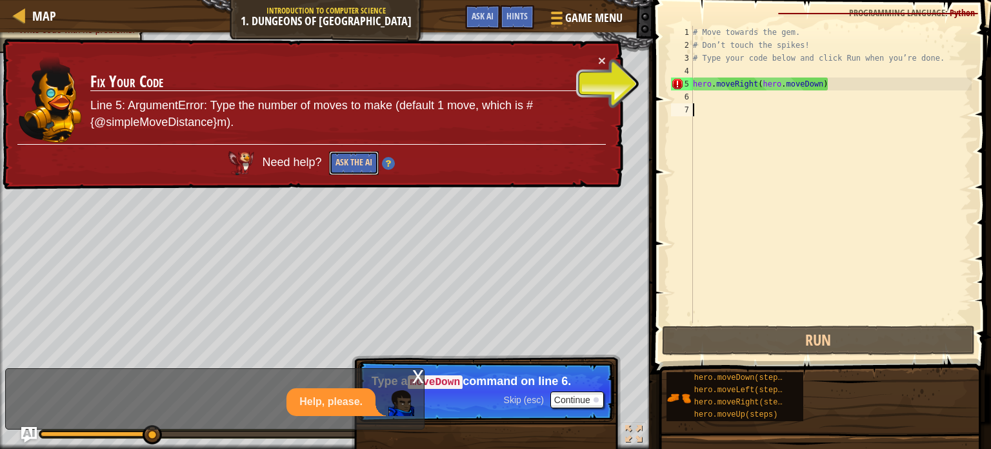
click at [367, 170] on button "Ask the AI" at bounding box center [354, 163] width 50 height 24
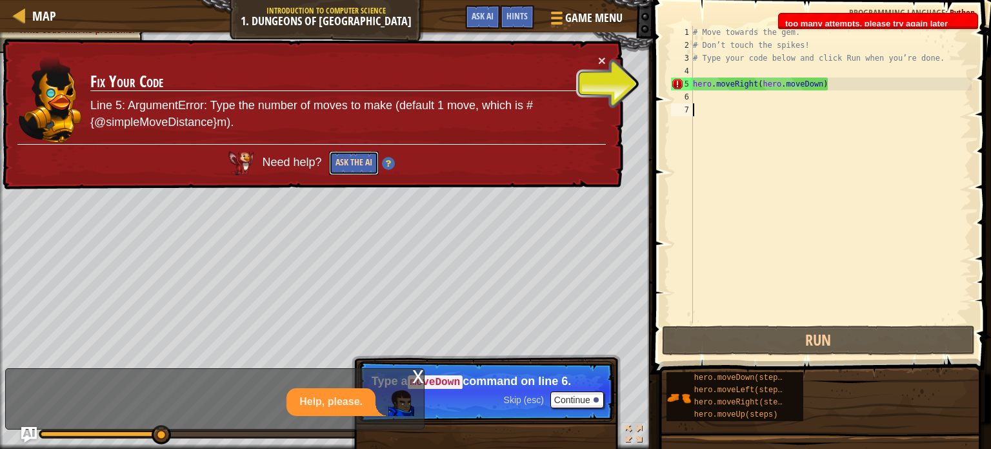
click at [367, 170] on button "Ask the AI" at bounding box center [354, 163] width 50 height 24
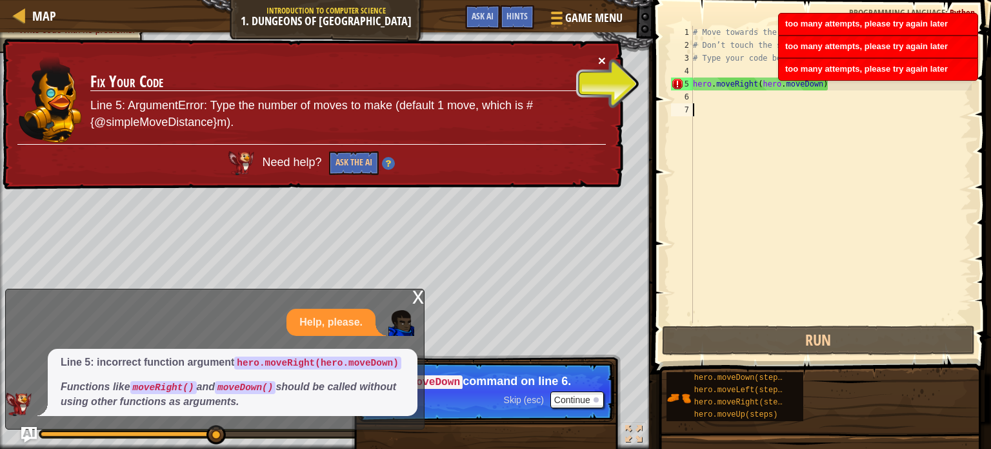
click at [602, 58] on button "×" at bounding box center [602, 61] width 8 height 14
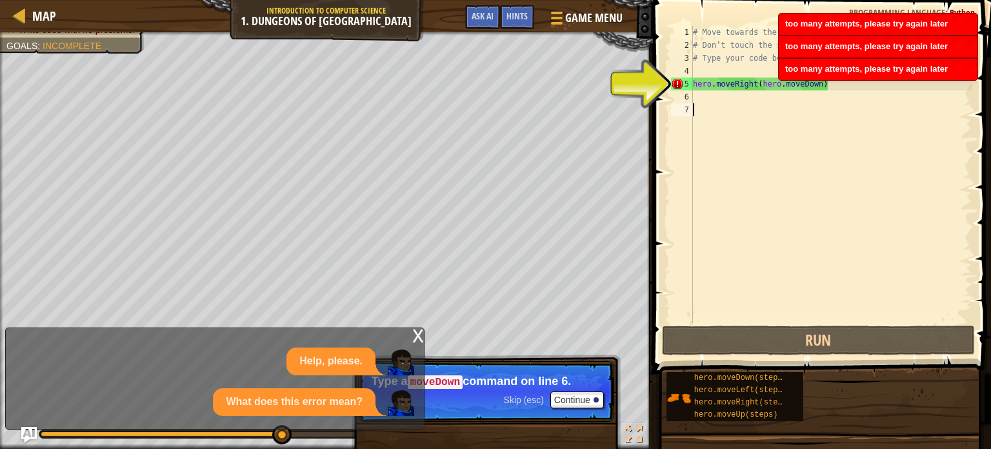
click at [860, 119] on div "# Move towards the gem. # Don’t touch the spikes! # Type your code below and cl…" at bounding box center [831, 187] width 281 height 323
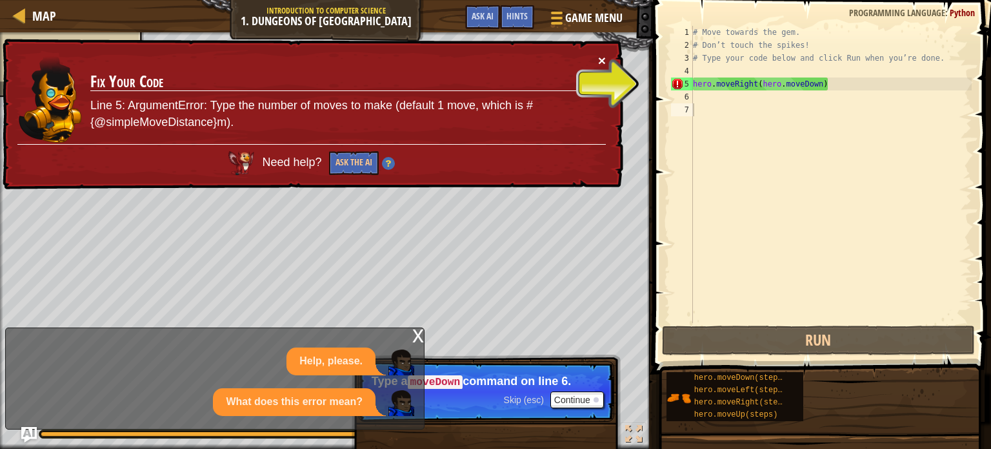
click at [600, 60] on button "×" at bounding box center [602, 61] width 8 height 14
click at [605, 59] on button "×" at bounding box center [602, 61] width 8 height 14
click at [354, 159] on button "Ask the AI" at bounding box center [354, 163] width 50 height 24
click at [604, 64] on button "×" at bounding box center [602, 61] width 8 height 14
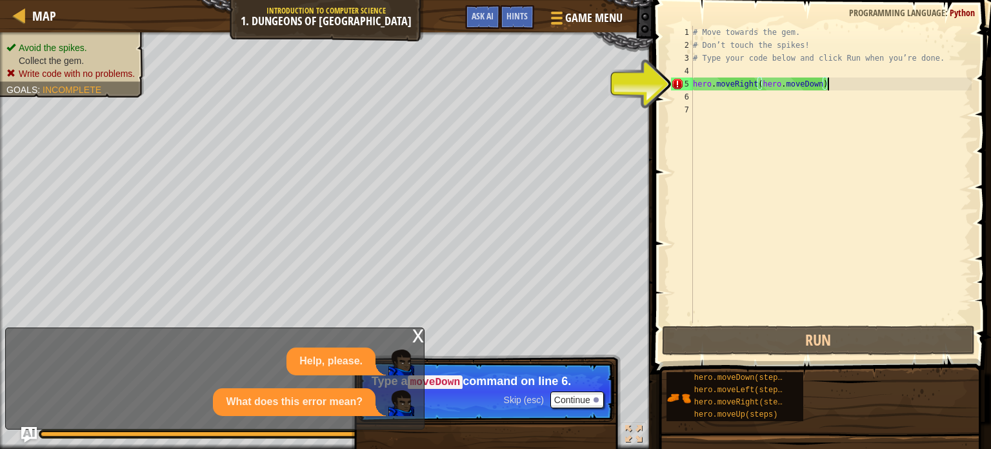
click at [841, 82] on div "# Move towards the gem. # Don’t touch the spikes! # Type your code below and cl…" at bounding box center [831, 187] width 281 height 323
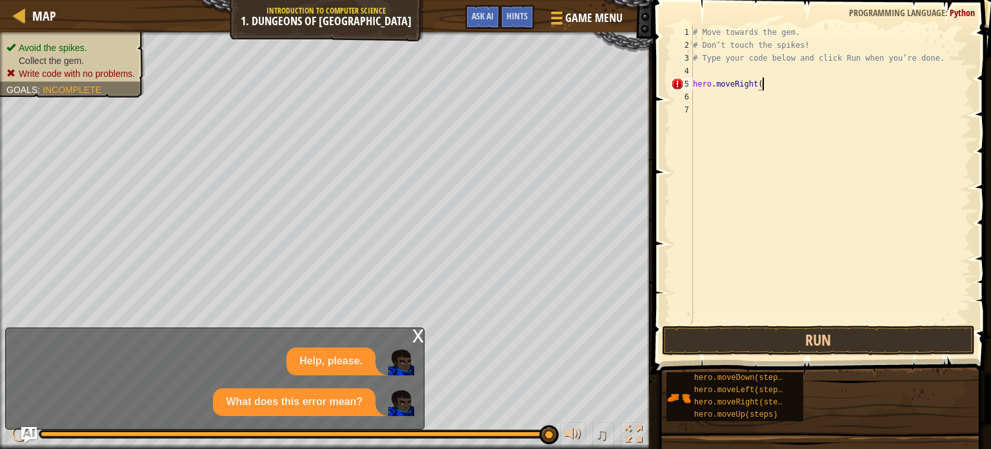
type textarea "hero.moveRight"
click at [698, 97] on div "# Move towards the gem. # Don’t touch the spikes! # Type your code below and cl…" at bounding box center [831, 187] width 281 height 323
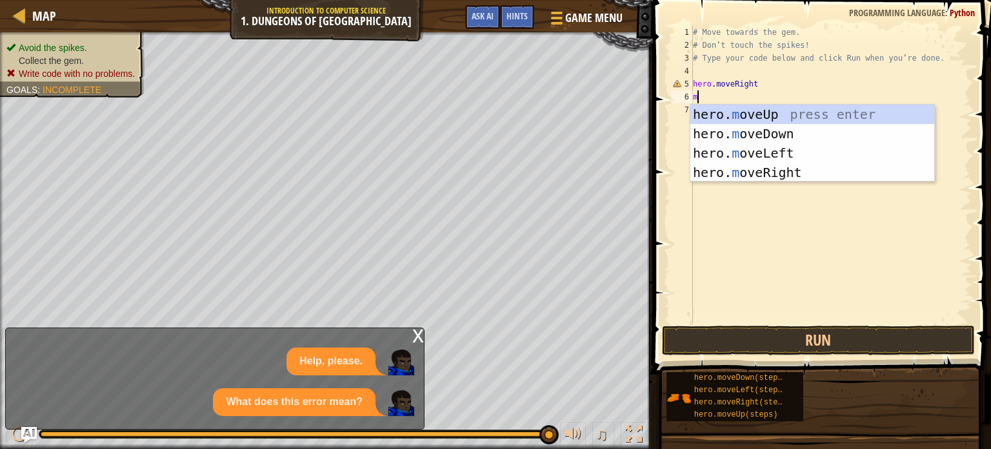
type textarea "mo"
click at [723, 136] on div "hero. mo veUp press enter hero. mo veDown press enter hero. mo veLeft press ent…" at bounding box center [813, 163] width 244 height 116
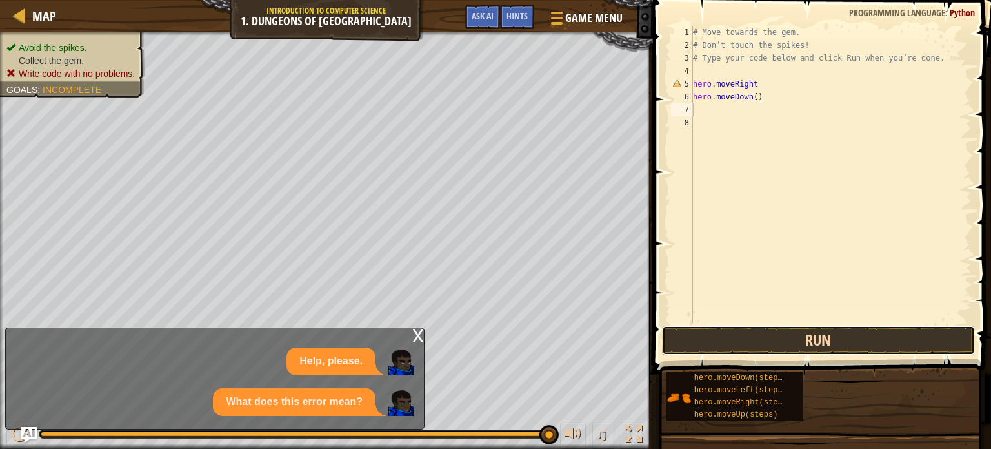
click at [755, 335] on button "Run" at bounding box center [818, 340] width 313 height 30
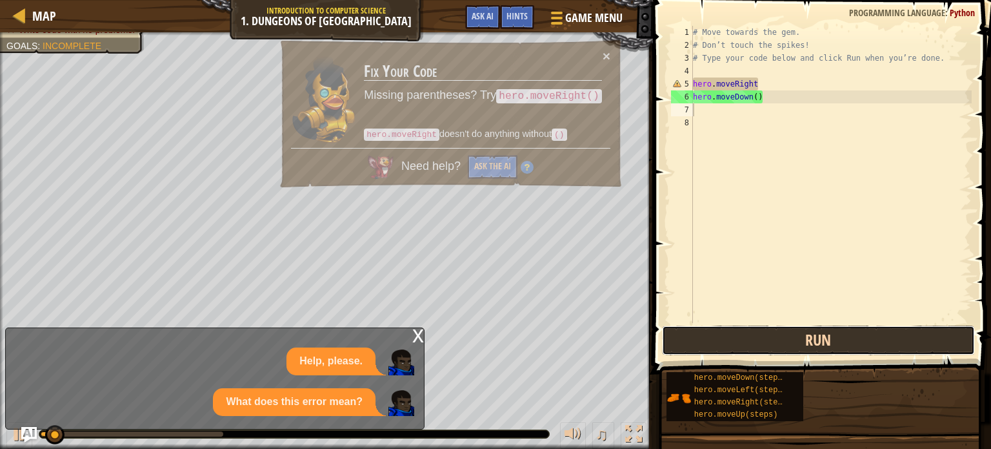
click at [755, 335] on button "Run" at bounding box center [818, 340] width 313 height 30
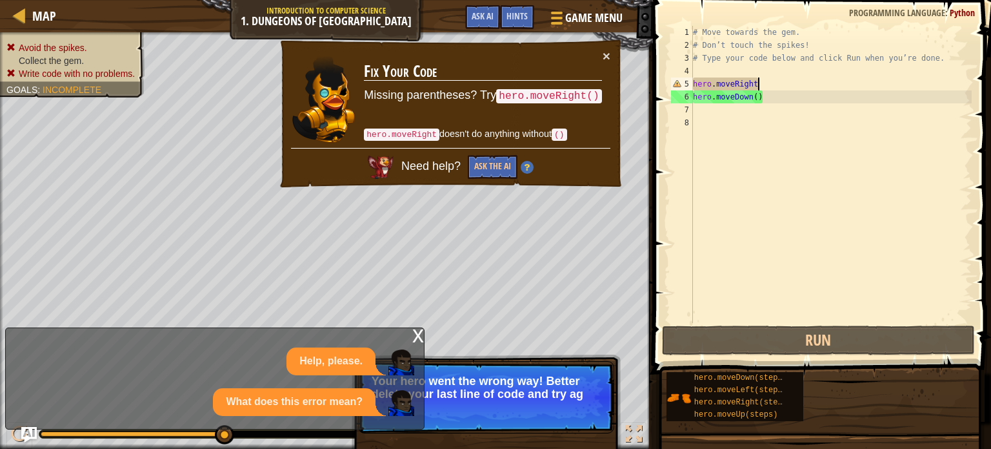
click at [761, 81] on div "# Move towards the gem. # Don’t touch the spikes! # Type your code below and cl…" at bounding box center [831, 187] width 281 height 323
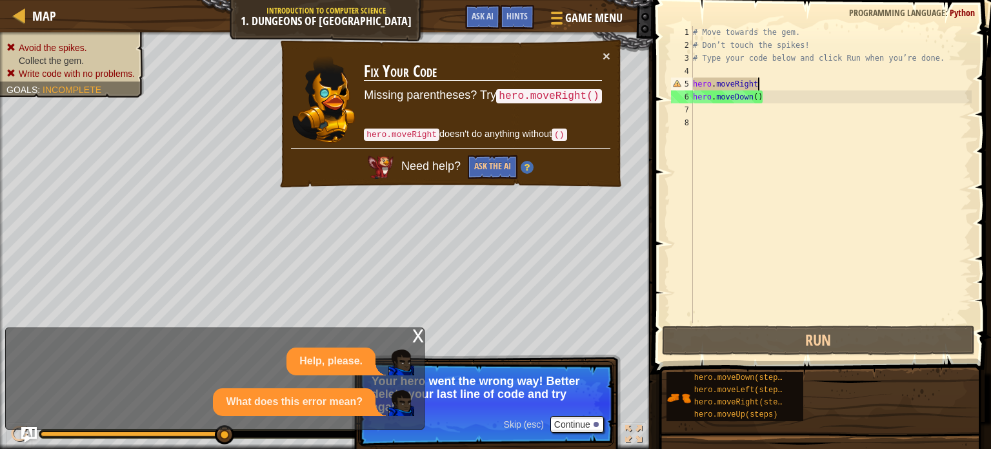
scroll to position [6, 5]
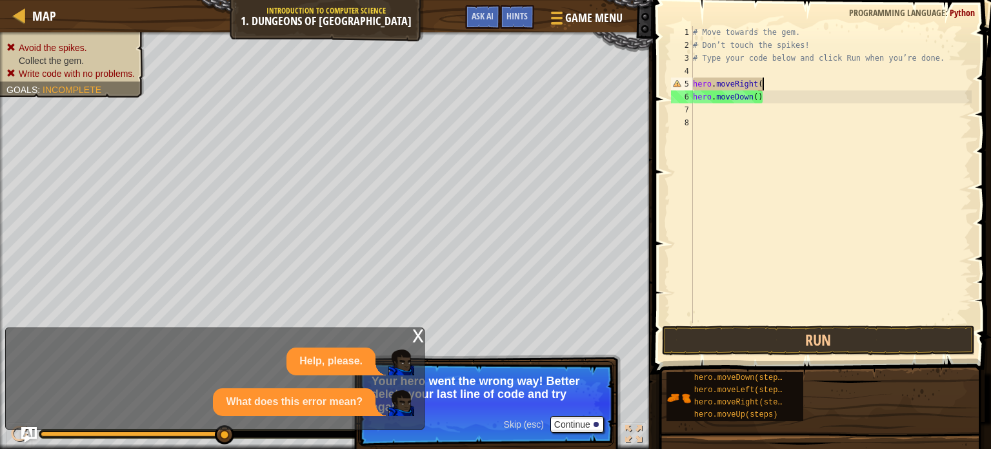
type textarea "hero.moveRight()"
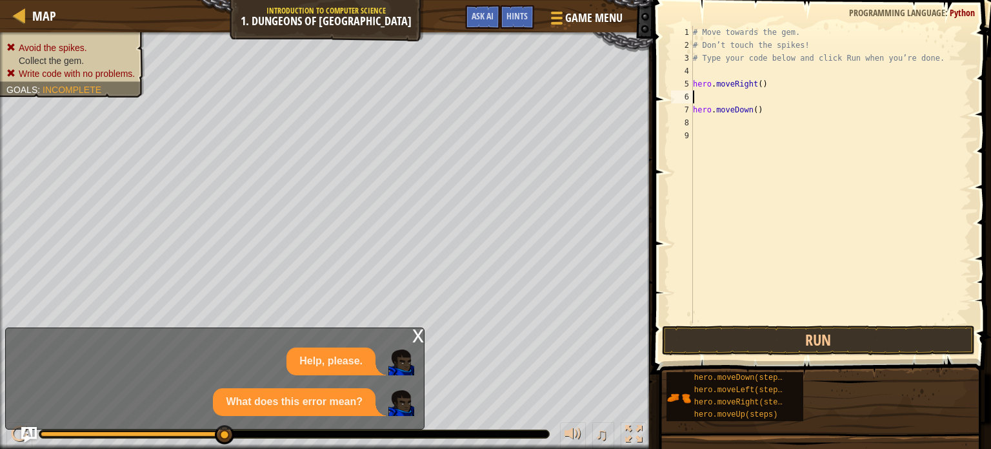
scroll to position [6, 0]
type textarea "hero.moveRight()"
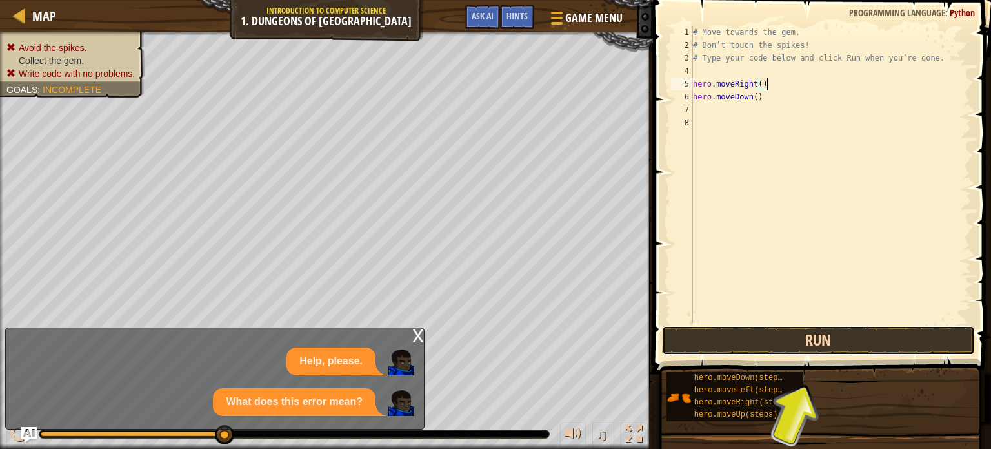
click at [792, 335] on button "Run" at bounding box center [818, 340] width 313 height 30
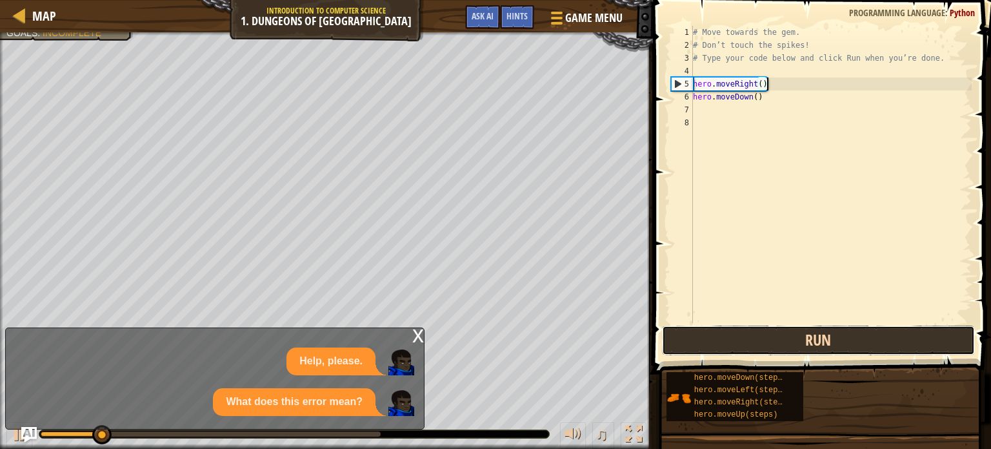
click at [792, 335] on button "Run" at bounding box center [818, 340] width 313 height 30
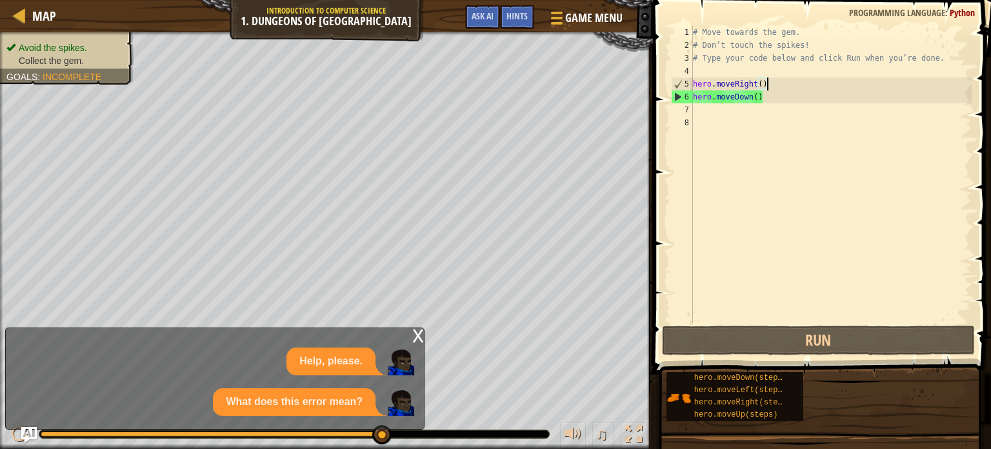
click at [421, 338] on div "x" at bounding box center [418, 334] width 12 height 13
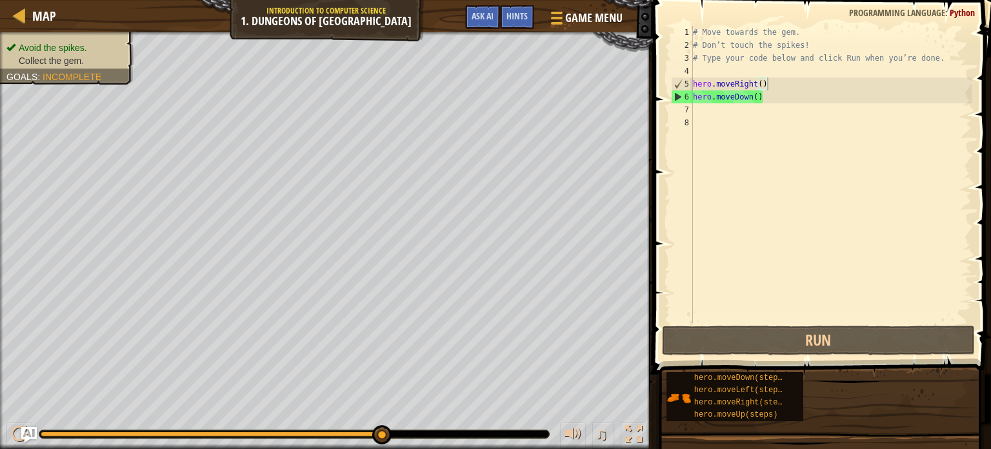
click at [691, 113] on div "7" at bounding box center [682, 109] width 22 height 13
click at [694, 111] on div "# Move towards the gem. # Don’t touch the spikes! # Type your code below and cl…" at bounding box center [831, 187] width 281 height 323
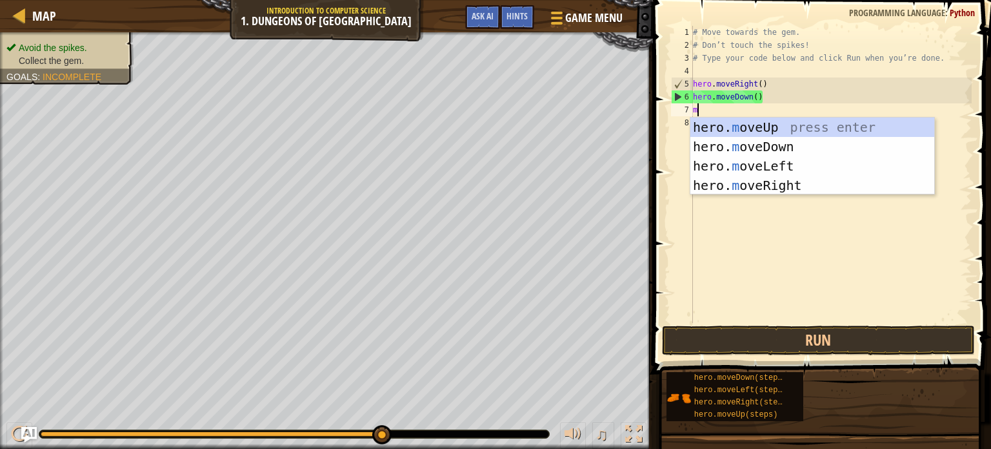
type textarea "mo"
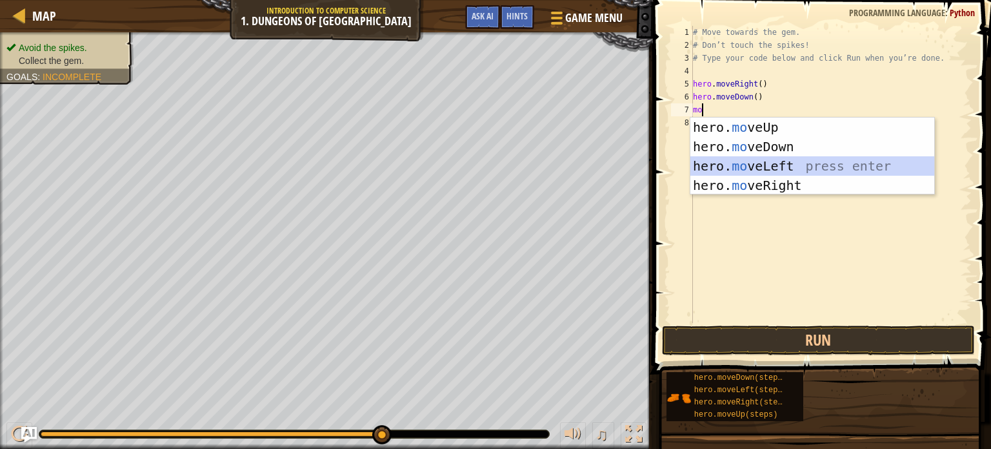
click at [738, 162] on div "hero. mo veUp press enter hero. mo veDown press enter hero. mo veLeft press ent…" at bounding box center [813, 175] width 244 height 116
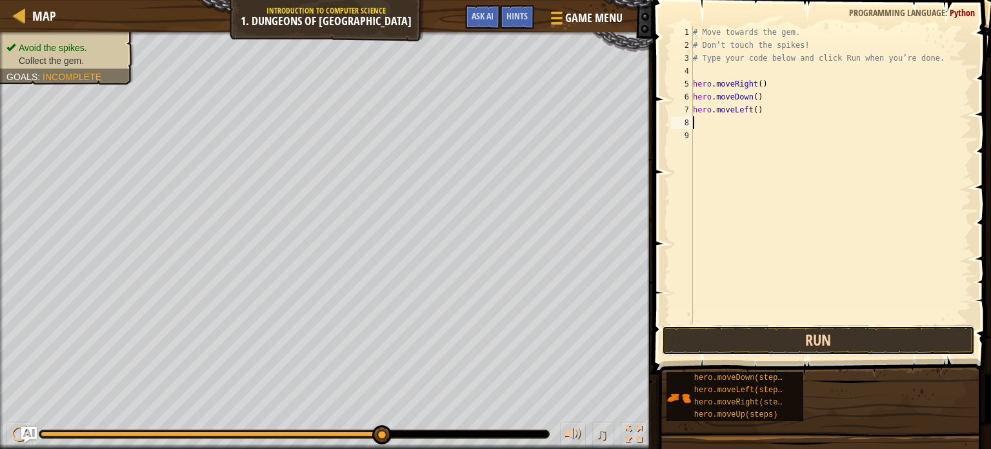
click at [800, 336] on button "Run" at bounding box center [818, 340] width 313 height 30
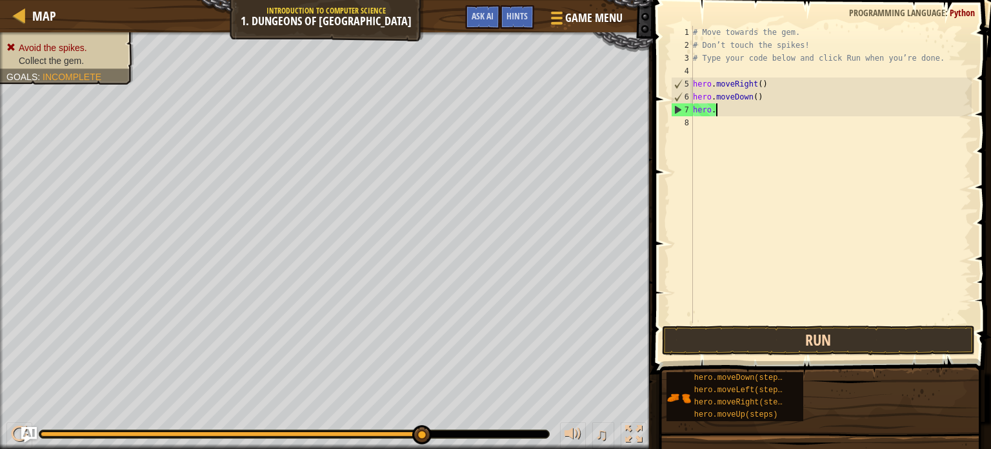
type textarea "h"
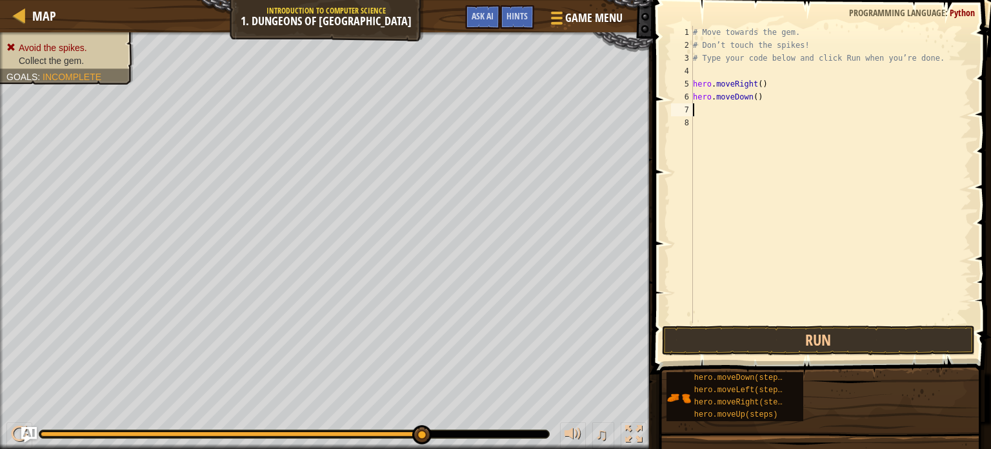
click at [698, 110] on div "# Move towards the gem. # Don’t touch the spikes! # Type your code below and cl…" at bounding box center [831, 187] width 281 height 323
click at [693, 332] on button "Run" at bounding box center [818, 340] width 313 height 30
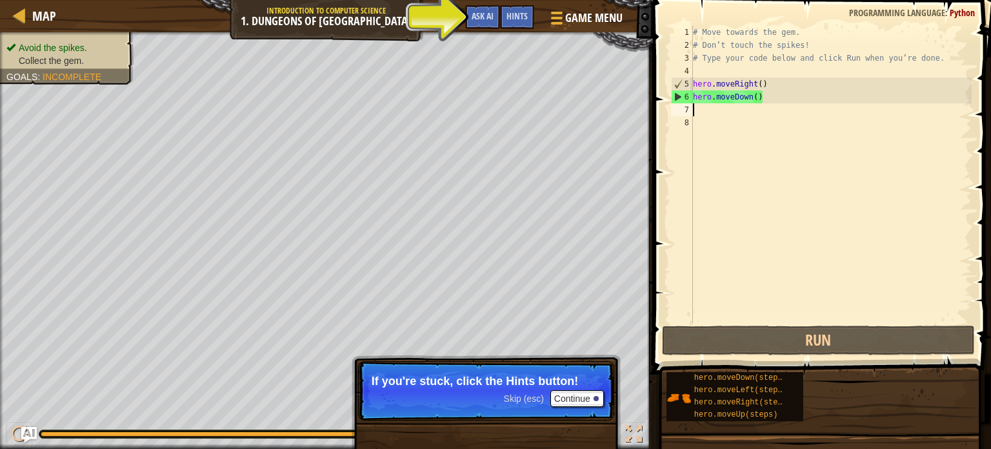
click at [694, 110] on div "# Move towards the gem. # Don’t touch the spikes! # Type your code below and cl…" at bounding box center [831, 187] width 281 height 323
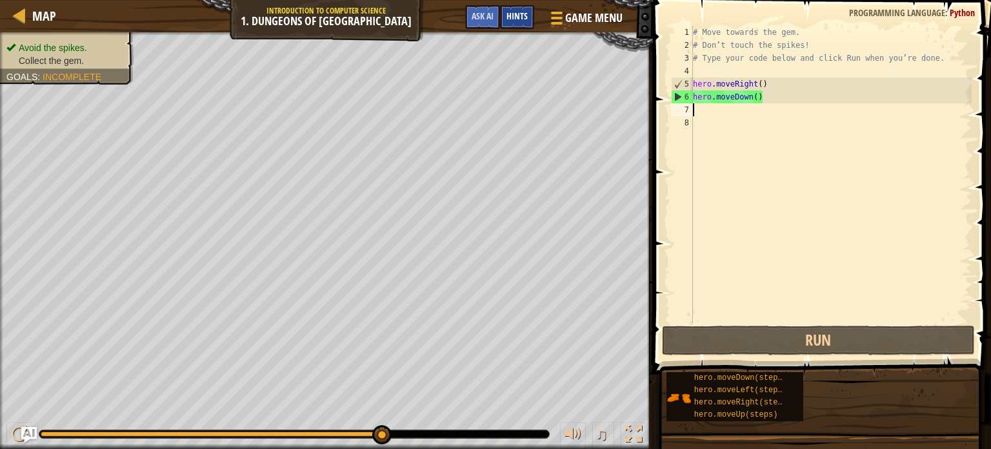
click at [520, 22] on div "Hints" at bounding box center [517, 17] width 34 height 24
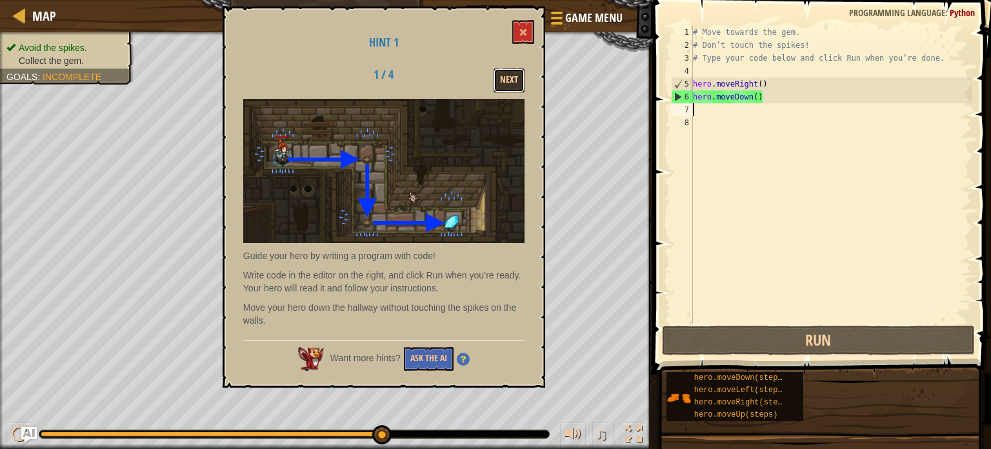
click at [512, 91] on button "Next" at bounding box center [509, 80] width 31 height 24
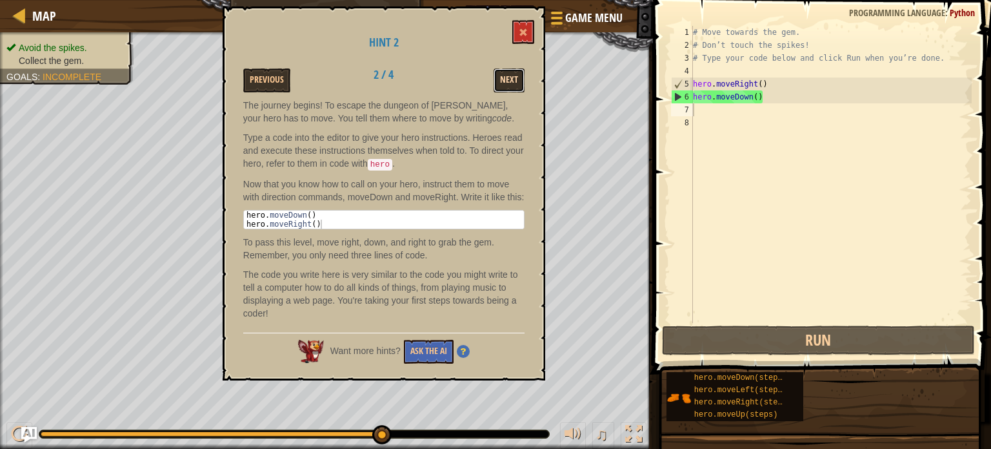
click at [512, 87] on button "Next" at bounding box center [509, 80] width 31 height 24
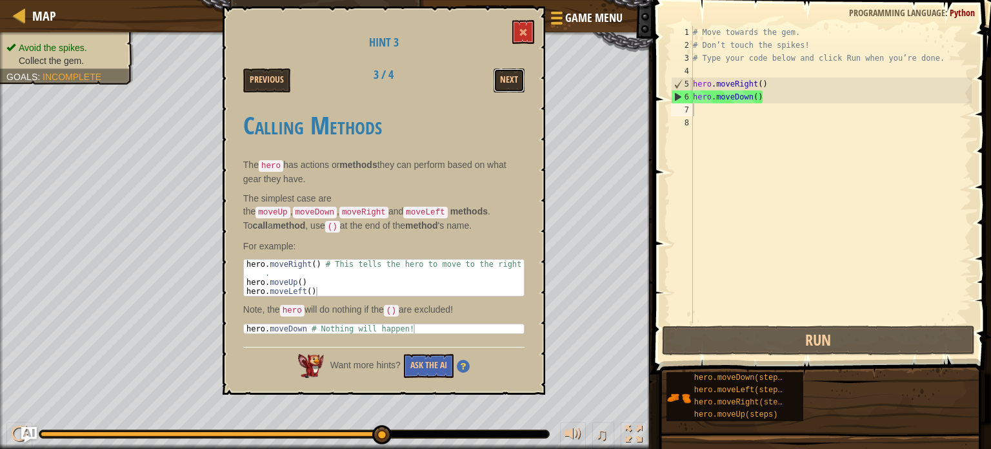
click at [512, 87] on button "Next" at bounding box center [509, 80] width 31 height 24
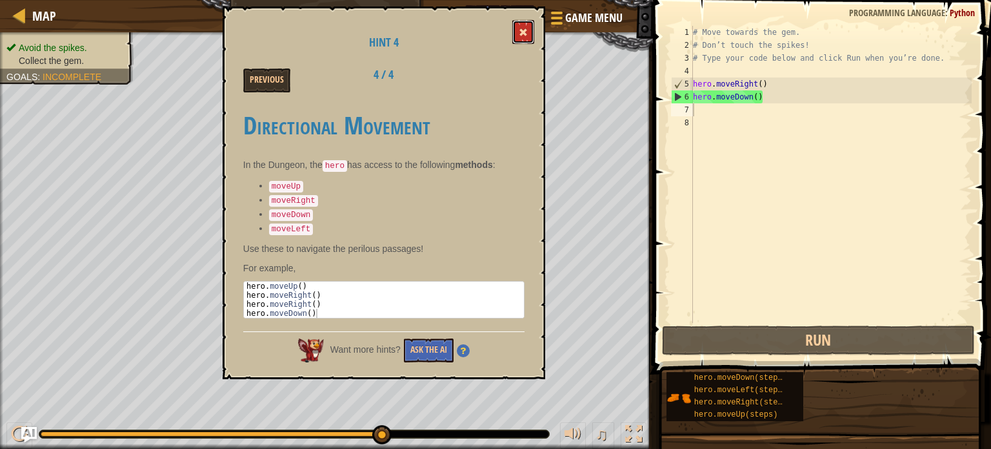
click at [532, 31] on button at bounding box center [523, 32] width 22 height 24
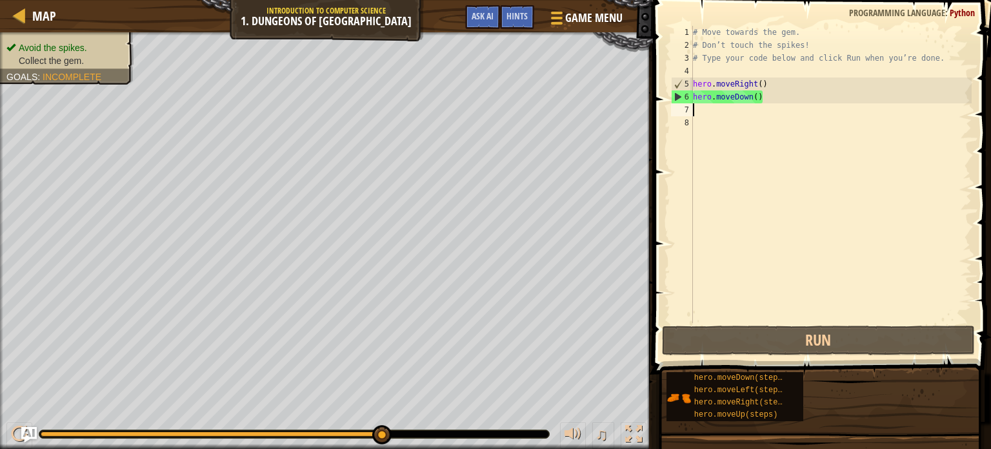
click at [700, 113] on div "# Move towards the gem. # Don’t touch the spikes! # Type your code below and cl…" at bounding box center [831, 187] width 281 height 323
click at [696, 112] on div "# Move towards the gem. # Don’t touch the spikes! # Type your code below and cl…" at bounding box center [831, 187] width 281 height 323
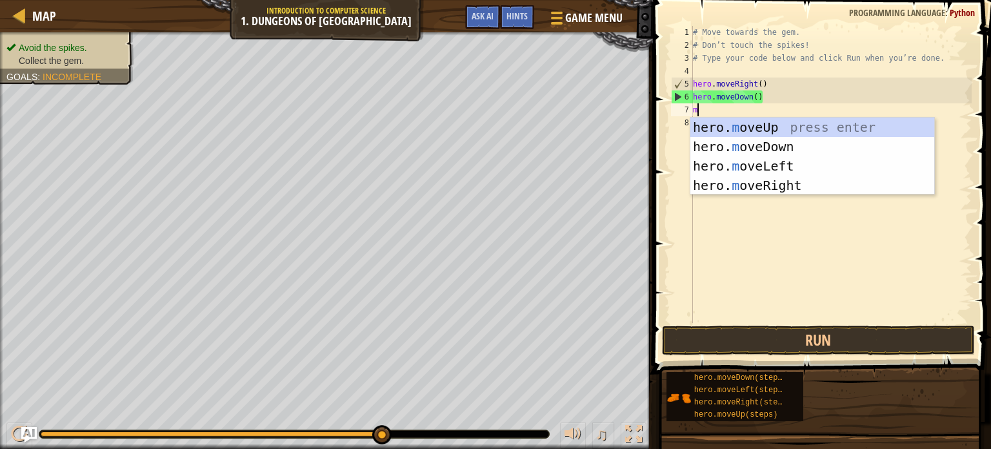
type textarea "mo"
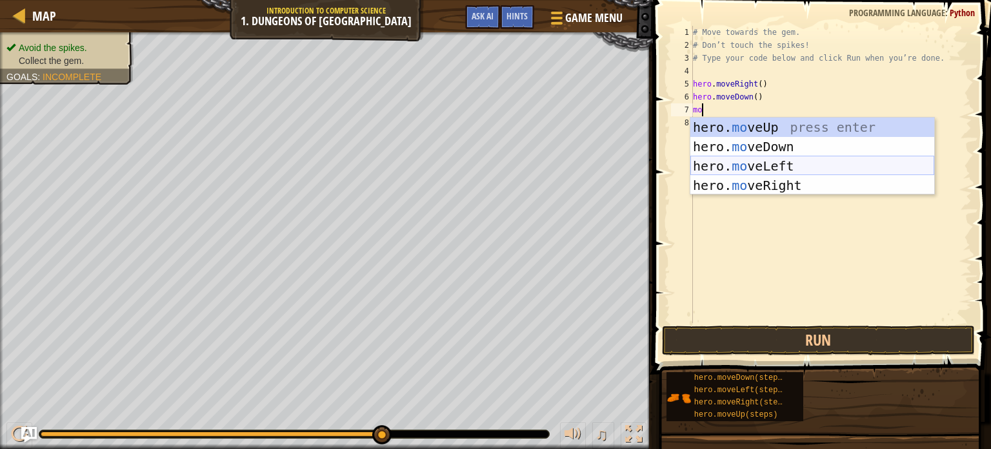
click at [756, 168] on div "hero. mo veUp press enter hero. mo veDown press enter hero. mo veLeft press ent…" at bounding box center [813, 175] width 244 height 116
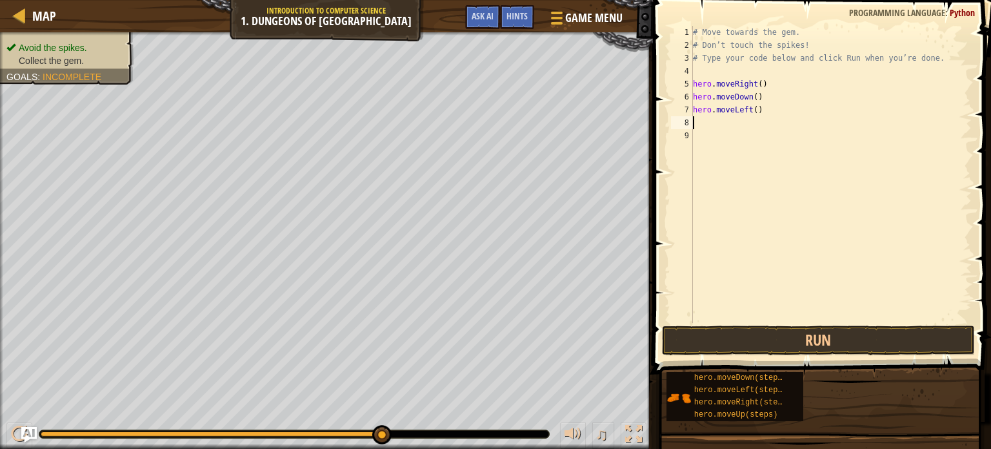
click at [756, 168] on div "# Move towards the gem. # Don’t touch the spikes! # Type your code below and cl…" at bounding box center [831, 187] width 281 height 323
click at [694, 84] on div "# Move towards the gem. # Don’t touch the spikes! # Type your code below and cl…" at bounding box center [831, 187] width 281 height 323
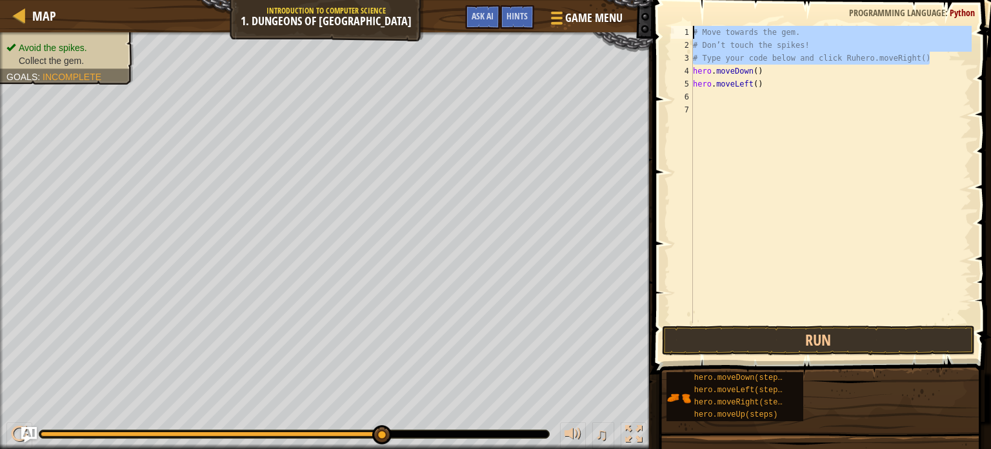
drag, startPoint x: 943, startPoint y: 57, endPoint x: 694, endPoint y: 27, distance: 250.9
click at [694, 27] on div "# Move towards the gem. # Don’t touch the spikes! # Type your code below and cl…" at bounding box center [831, 187] width 281 height 323
type textarea "# Move towards the gem. # Don’t touch the spikes!"
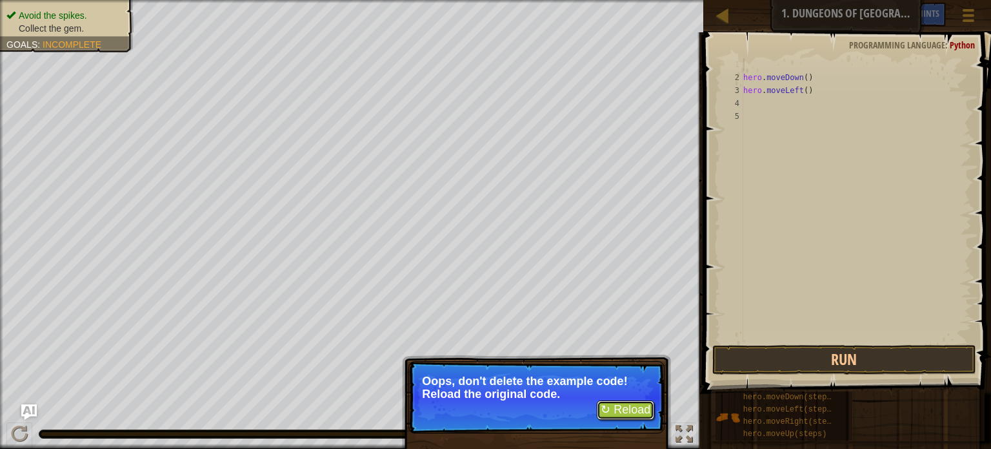
click at [621, 417] on button "↻ Reload" at bounding box center [625, 409] width 57 height 19
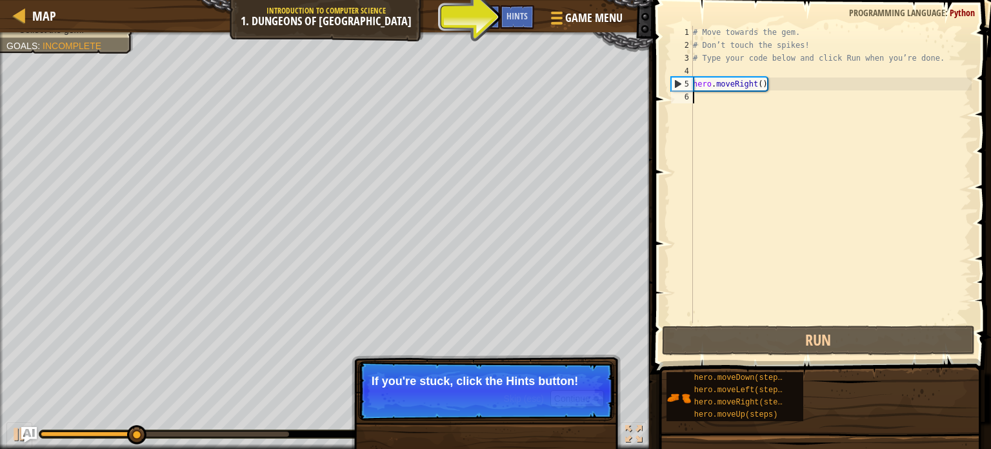
click at [696, 85] on div "# Move towards the gem. # Don’t touch the spikes! # Type your code below and cl…" at bounding box center [831, 187] width 281 height 323
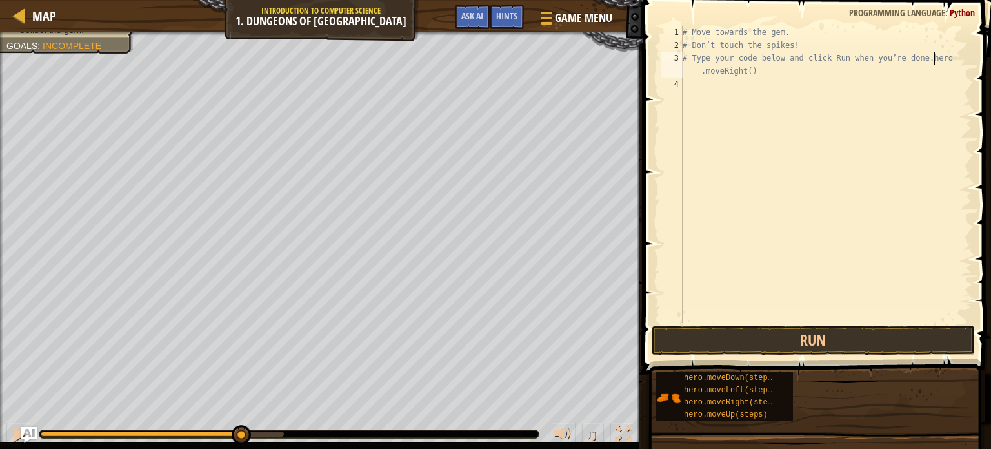
type textarea "hero.moveRight()"
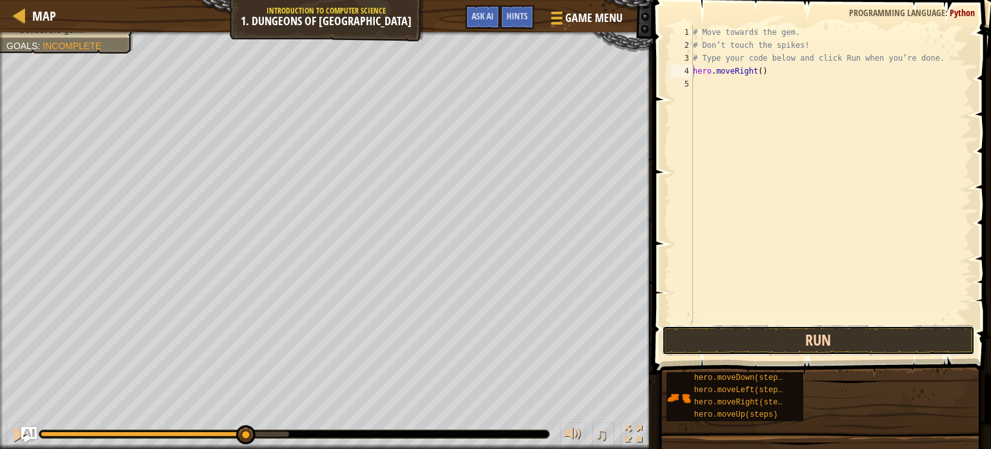
click at [752, 335] on button "Run" at bounding box center [818, 340] width 313 height 30
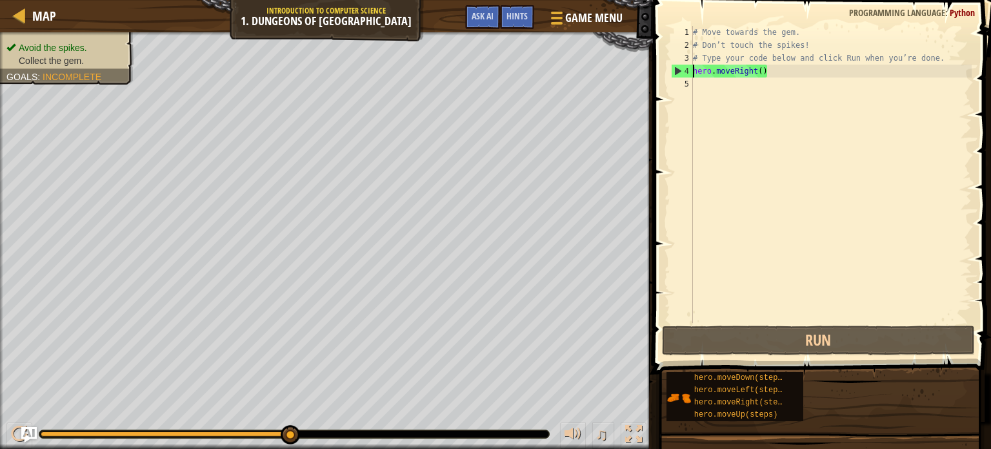
click at [691, 88] on div "5" at bounding box center [682, 83] width 22 height 13
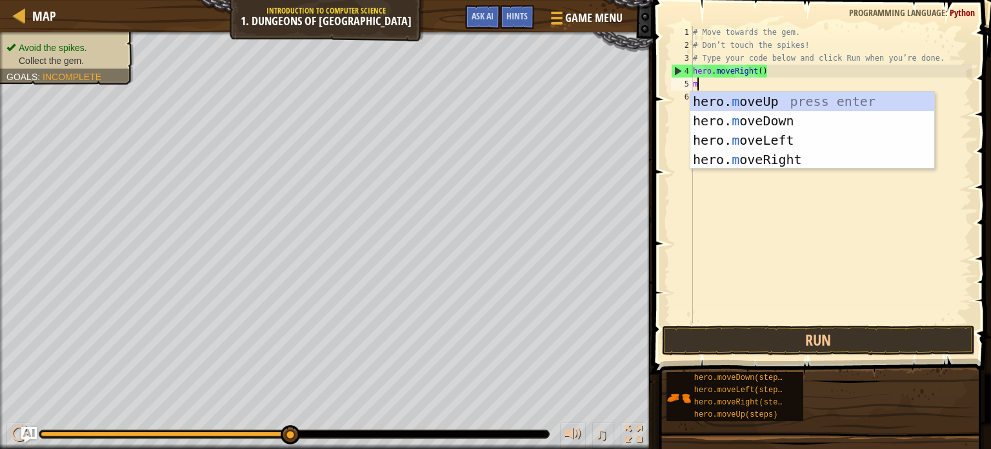
type textarea "mo"
click at [739, 116] on div "hero. mo veUp press enter hero. mo veDown press enter hero. mo veLeft press ent…" at bounding box center [813, 150] width 244 height 116
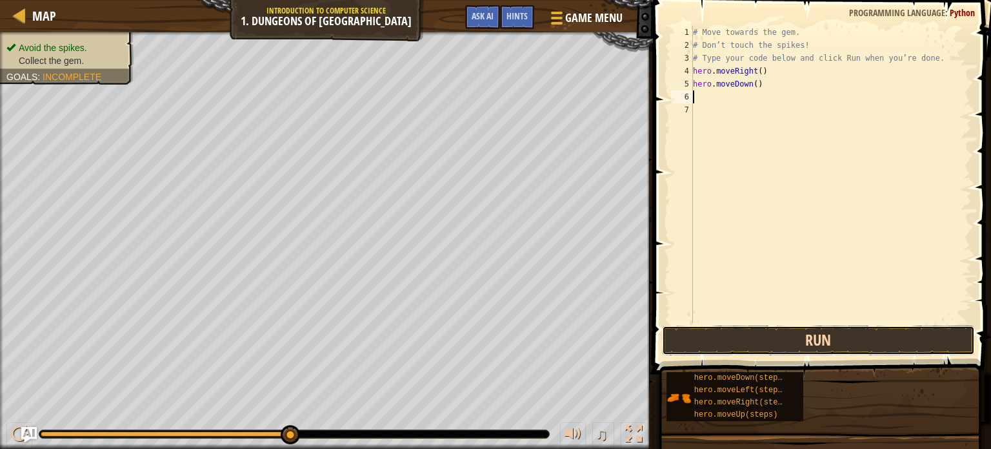
click at [720, 339] on button "Run" at bounding box center [818, 340] width 313 height 30
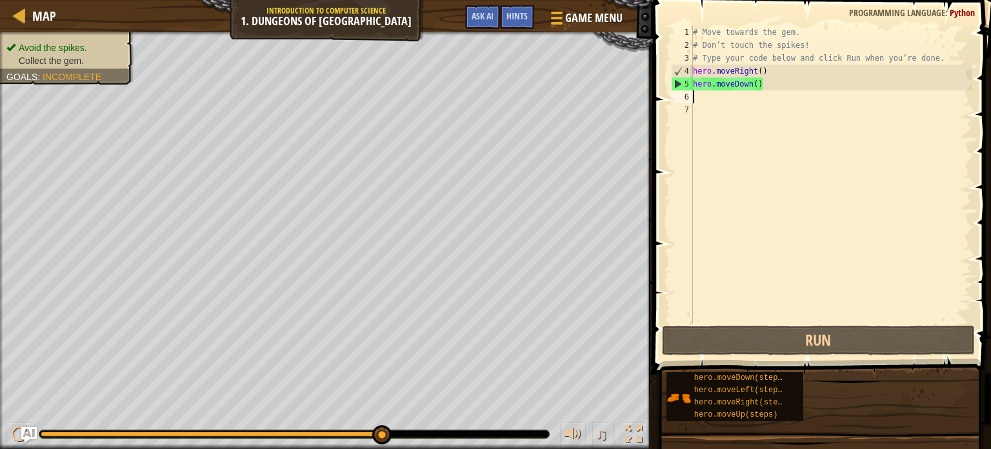
click at [694, 97] on div "# Move towards the gem. # Don’t touch the spikes! # Type your code below and cl…" at bounding box center [831, 187] width 281 height 323
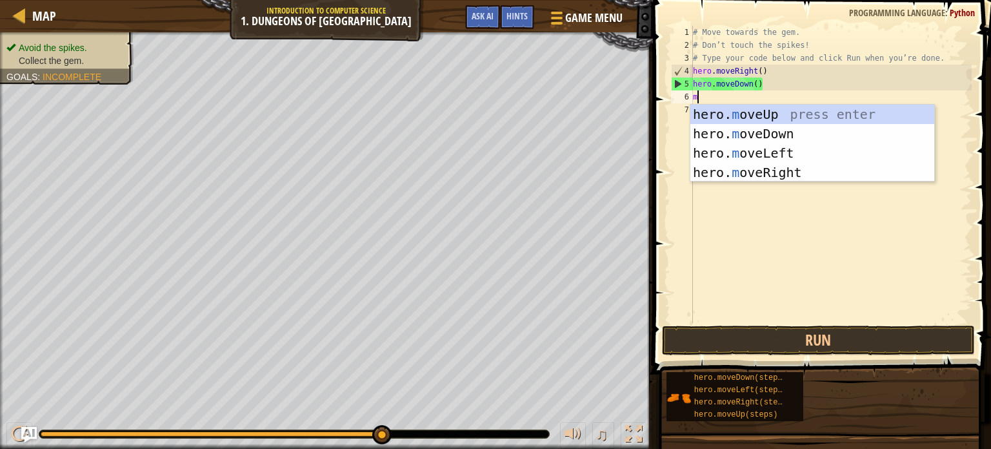
type textarea "mo"
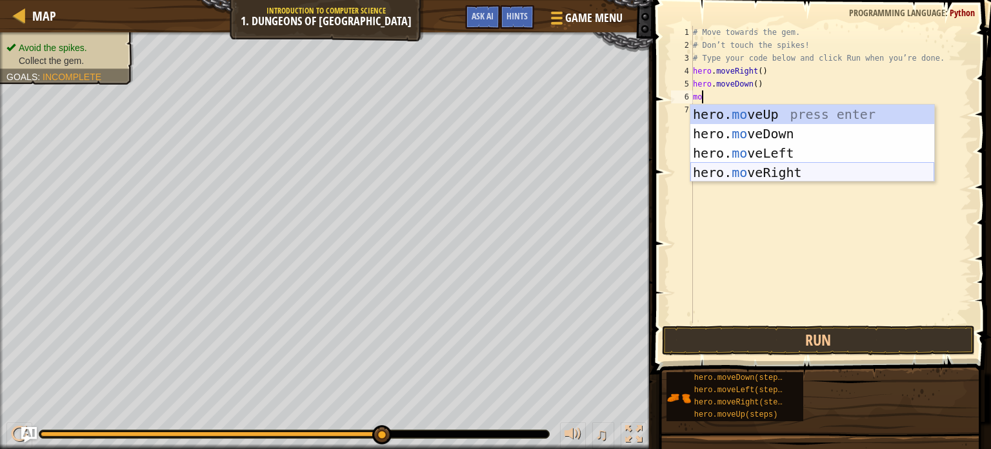
click at [753, 165] on div "hero. mo veUp press enter hero. mo veDown press enter hero. mo veLeft press ent…" at bounding box center [813, 163] width 244 height 116
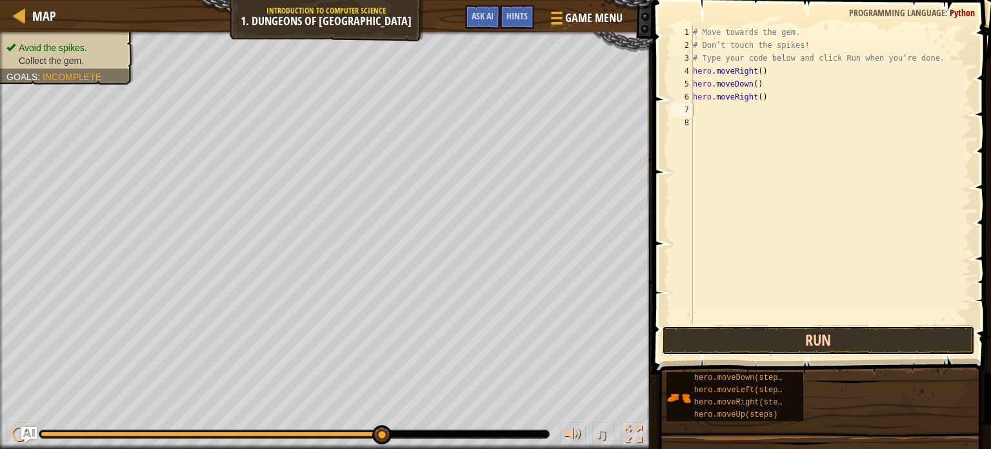
click at [772, 345] on button "Run" at bounding box center [818, 340] width 313 height 30
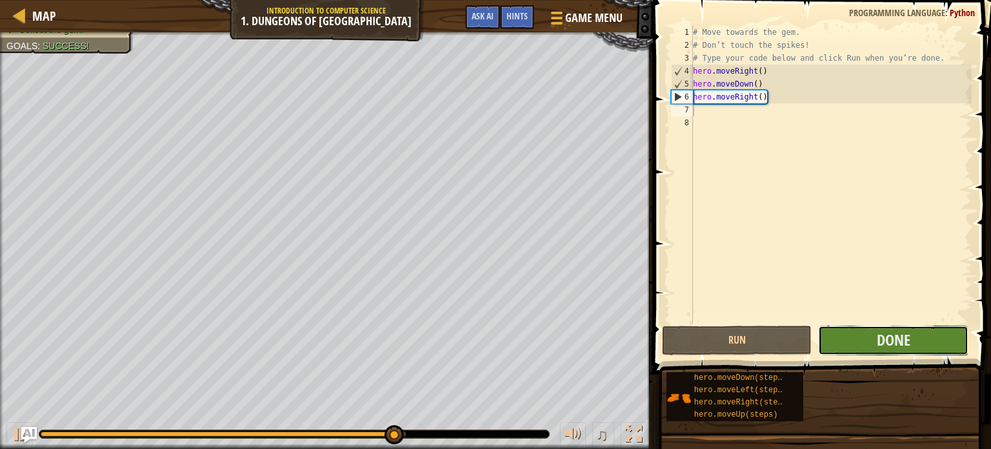
click at [884, 327] on button "Done" at bounding box center [893, 340] width 150 height 30
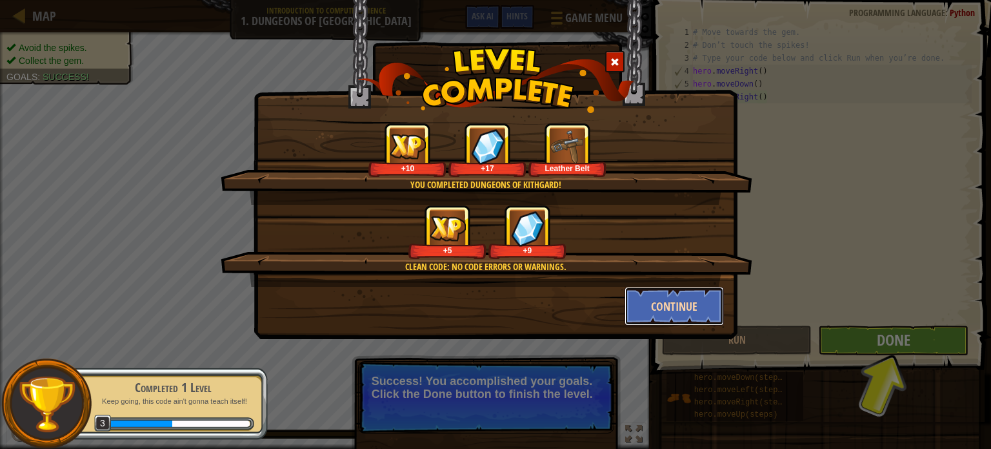
click at [697, 303] on button "Continue" at bounding box center [675, 306] width 100 height 39
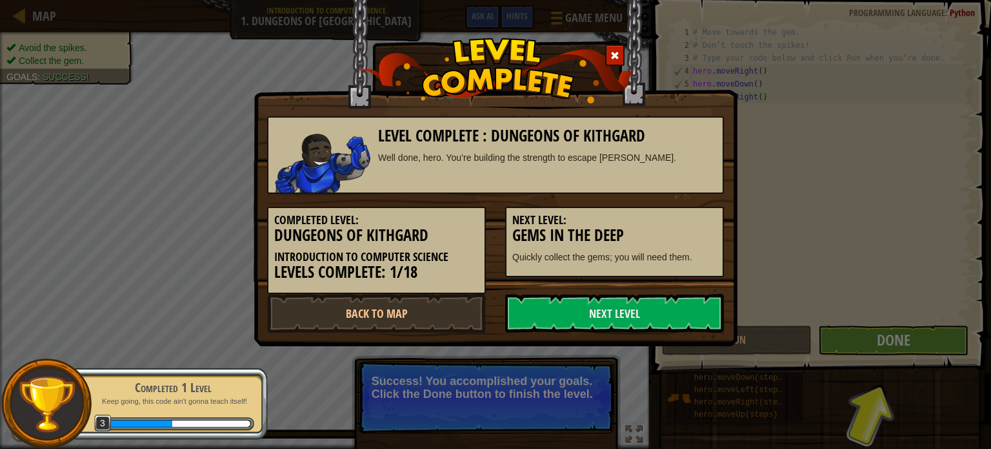
click at [697, 303] on link "Next Level" at bounding box center [614, 313] width 219 height 39
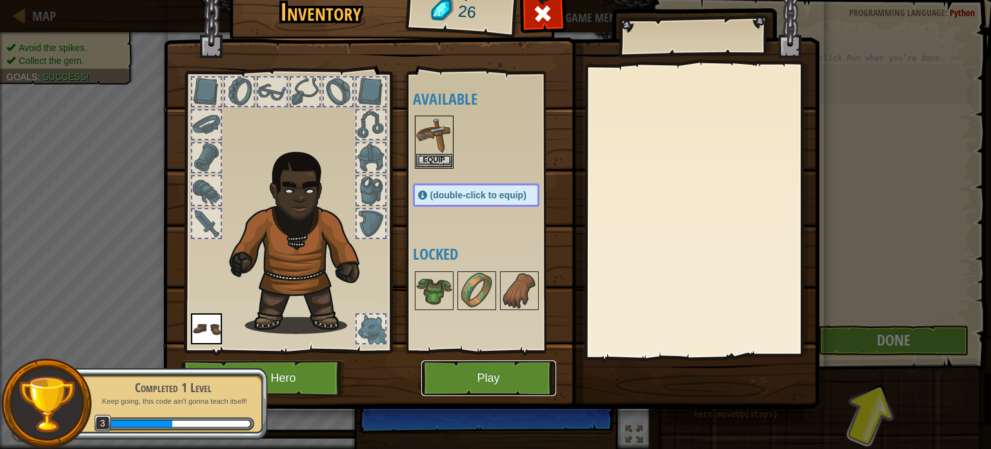
click at [521, 367] on button "Play" at bounding box center [488, 377] width 135 height 35
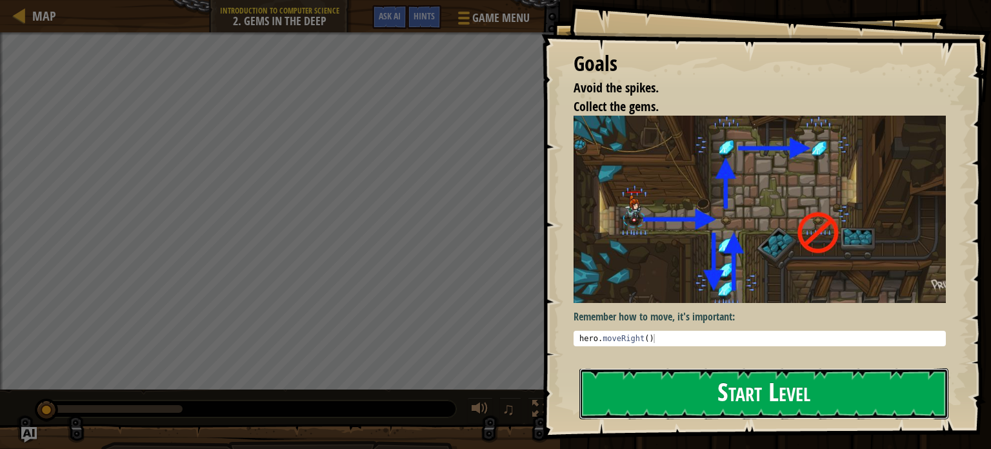
click at [728, 371] on button "Start Level" at bounding box center [764, 393] width 369 height 51
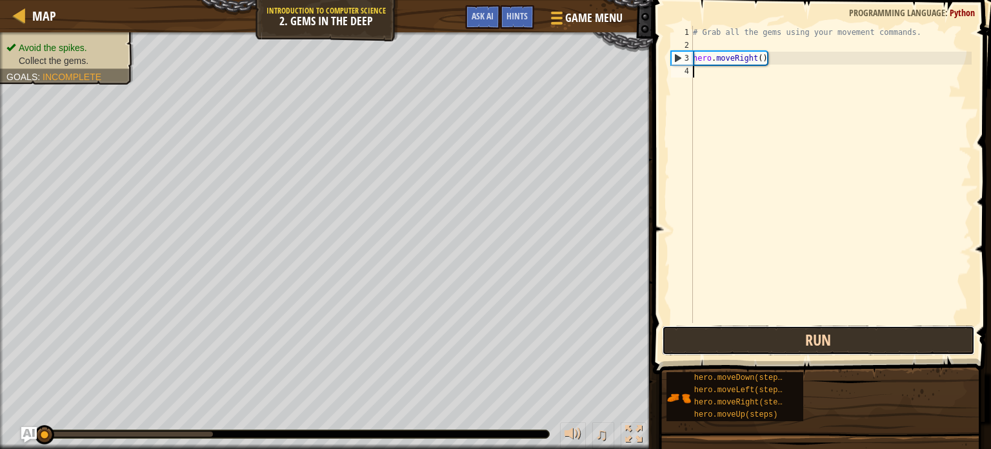
click at [736, 332] on button "Run" at bounding box center [818, 340] width 313 height 30
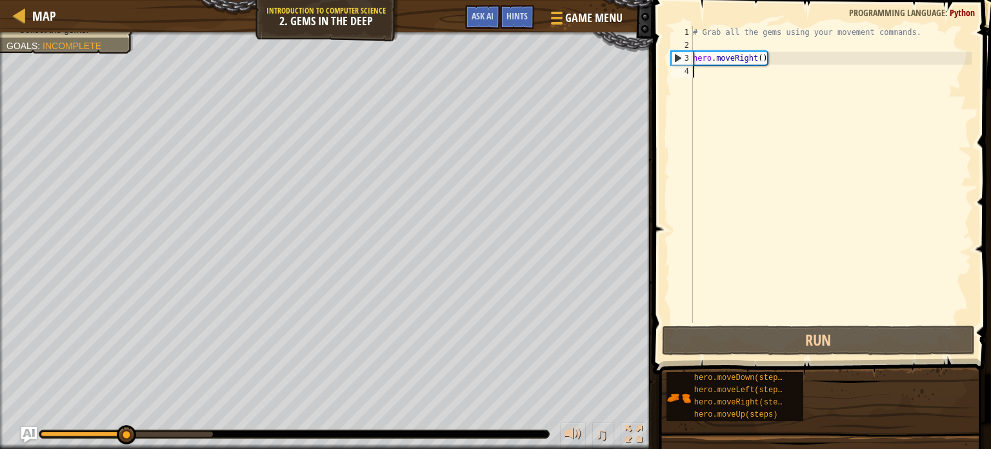
click at [750, 232] on div "# Grab all the gems using your movement commands. hero . moveRight ( )" at bounding box center [831, 187] width 281 height 323
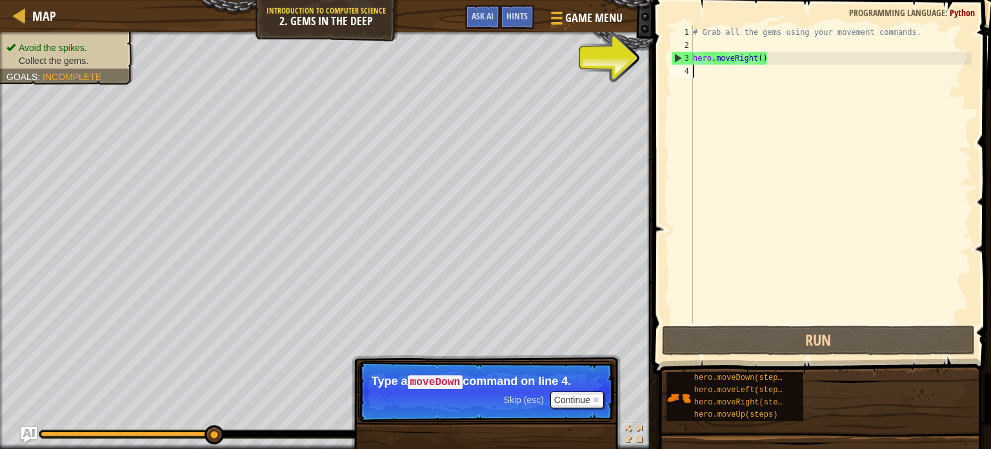
click at [920, 32] on div "# Grab all the gems using your movement commands. hero . moveRight ( )" at bounding box center [831, 187] width 281 height 323
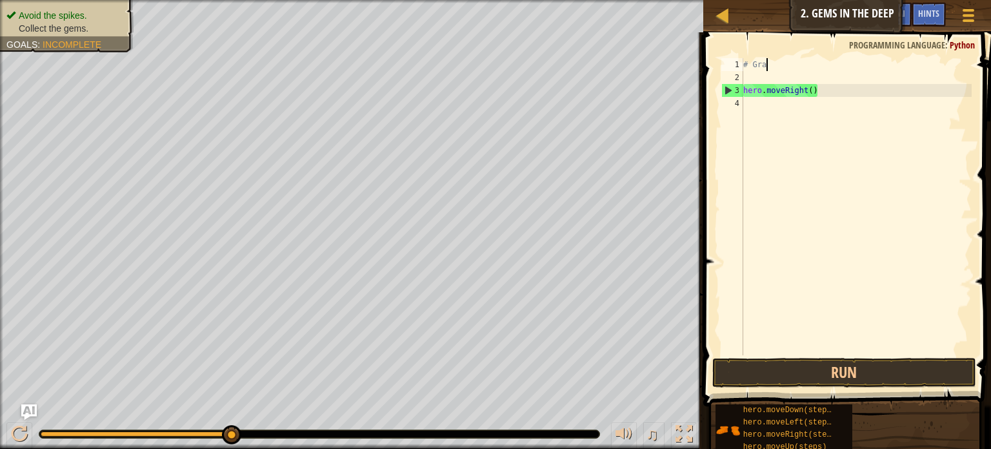
type textarea "#"
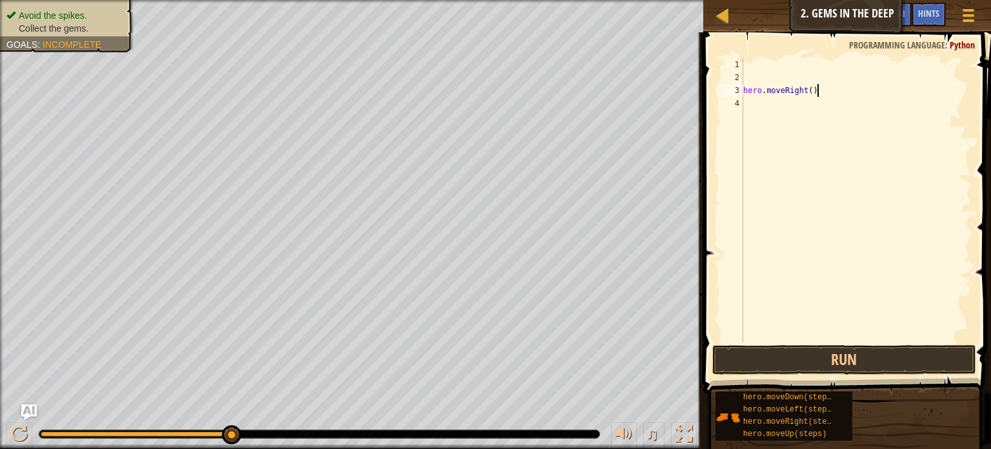
click at [820, 89] on div "hero . moveRight ( )" at bounding box center [856, 213] width 231 height 310
type textarea "h"
click at [748, 63] on div at bounding box center [856, 213] width 231 height 310
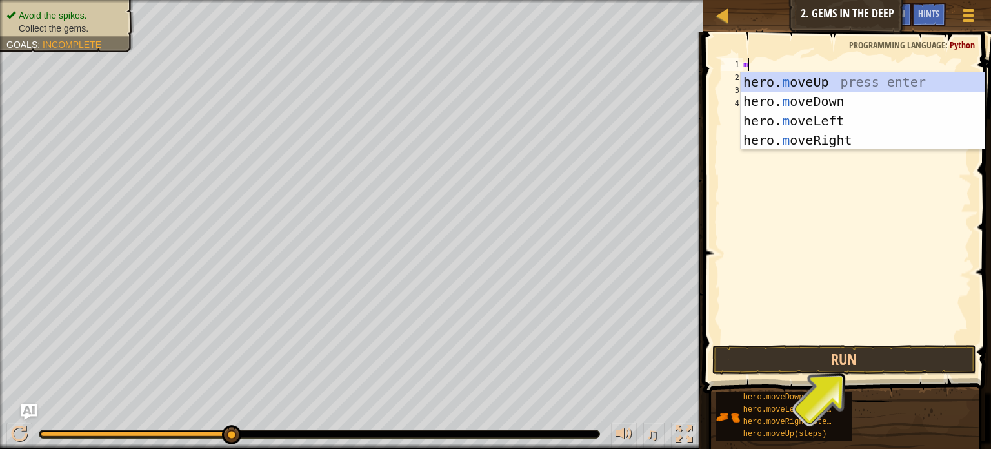
type textarea "mo"
click at [832, 145] on div "hero. mo veUp press enter hero. mo veDown press enter hero. mo veLeft press ent…" at bounding box center [863, 130] width 244 height 116
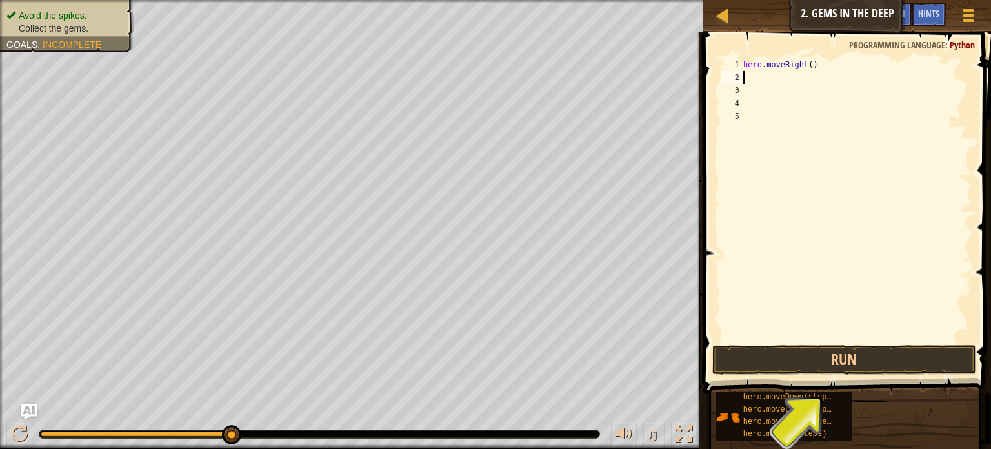
click at [747, 76] on div "hero . moveRight ( )" at bounding box center [856, 213] width 231 height 310
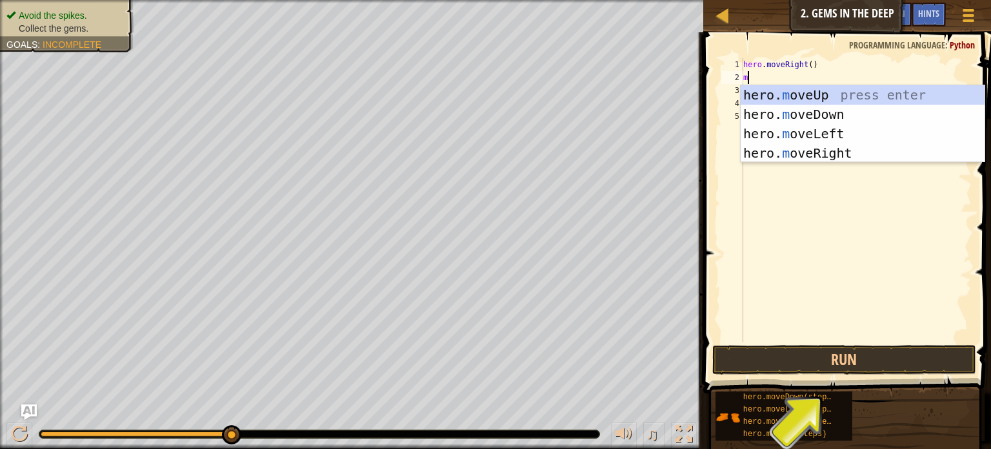
type textarea "mo"
click at [825, 160] on div "hero. mo veUp press enter hero. mo veDown press enter hero. mo veLeft press ent…" at bounding box center [863, 143] width 244 height 116
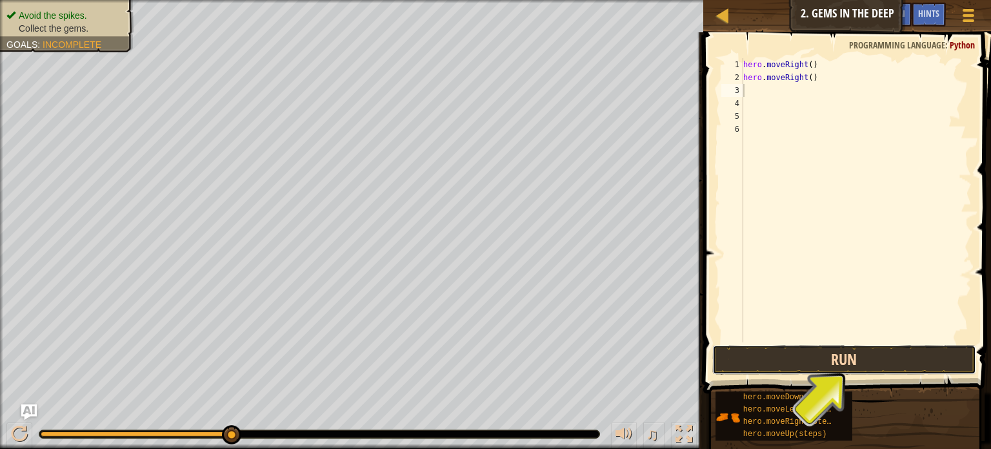
click at [796, 349] on button "Run" at bounding box center [845, 360] width 264 height 30
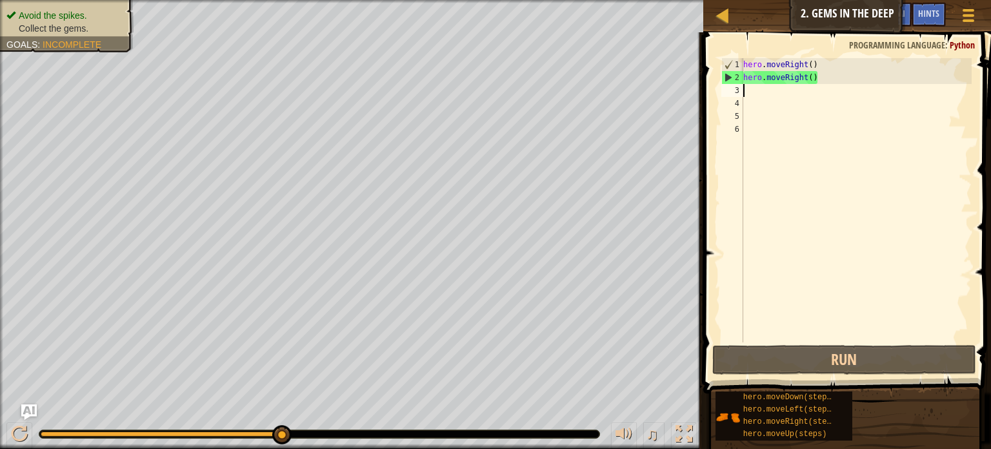
click at [748, 96] on div "hero . moveRight ( ) hero . moveRight ( )" at bounding box center [856, 213] width 231 height 310
click at [748, 92] on div "hero . moveRight ( ) hero . moveRight ( )" at bounding box center [856, 213] width 231 height 310
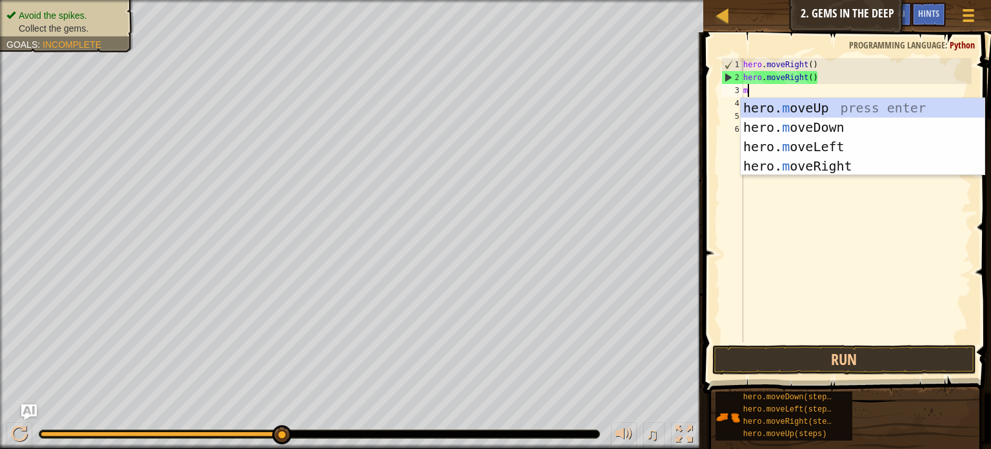
type textarea "mo"
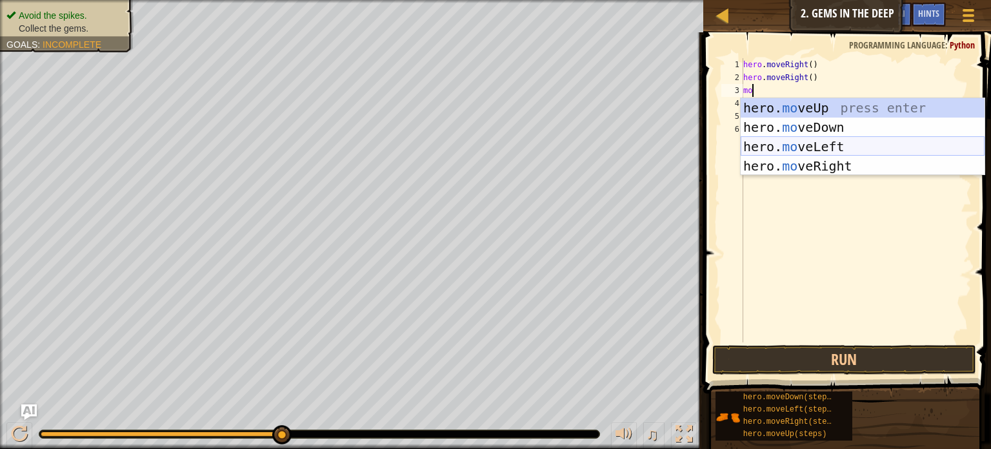
click at [831, 141] on div "hero. mo veUp press enter hero. mo veDown press enter hero. mo veLeft press ent…" at bounding box center [863, 156] width 244 height 116
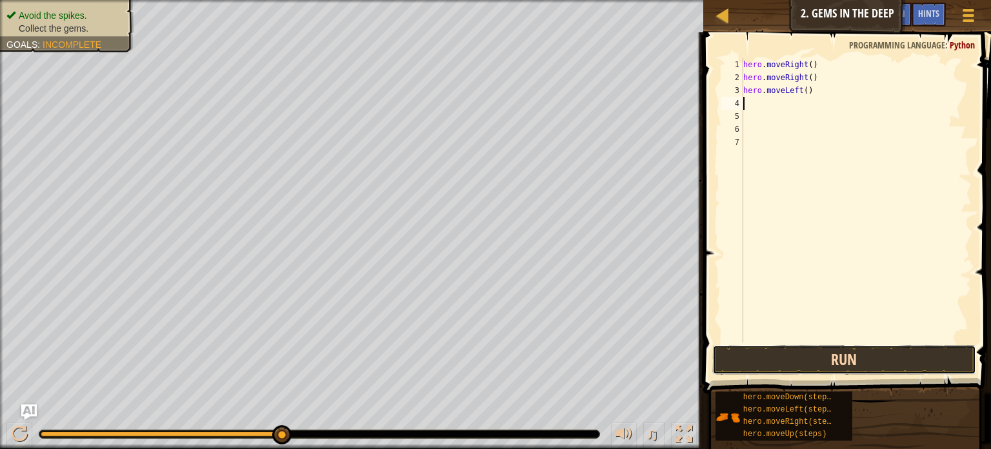
click at [818, 347] on button "Run" at bounding box center [845, 360] width 264 height 30
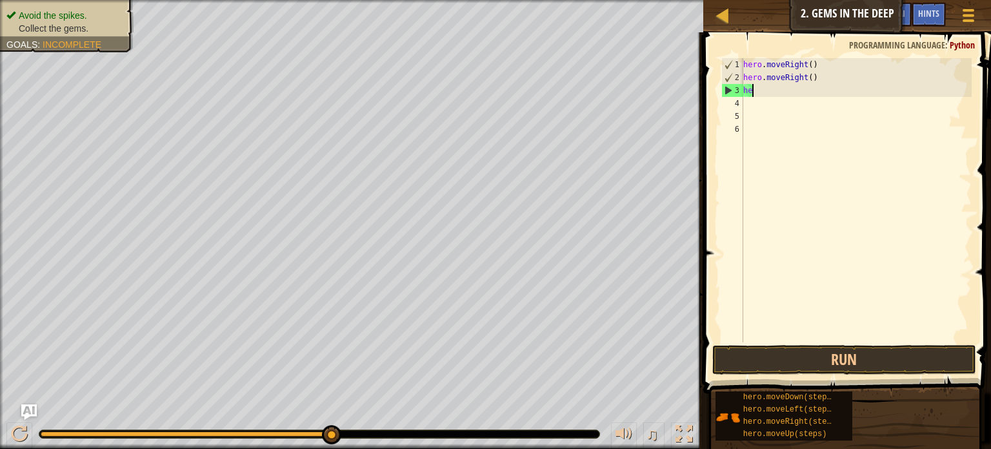
type textarea "h"
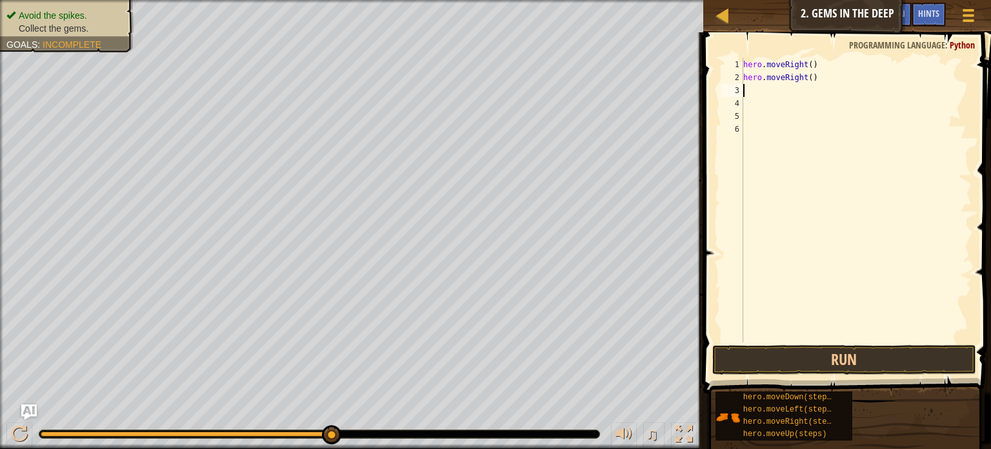
click at [747, 90] on div "hero . moveRight ( ) hero . moveRight ( )" at bounding box center [856, 213] width 231 height 310
click at [747, 90] on div "hero . moveRight ( ) hero . moveRight ( )" at bounding box center [856, 200] width 231 height 284
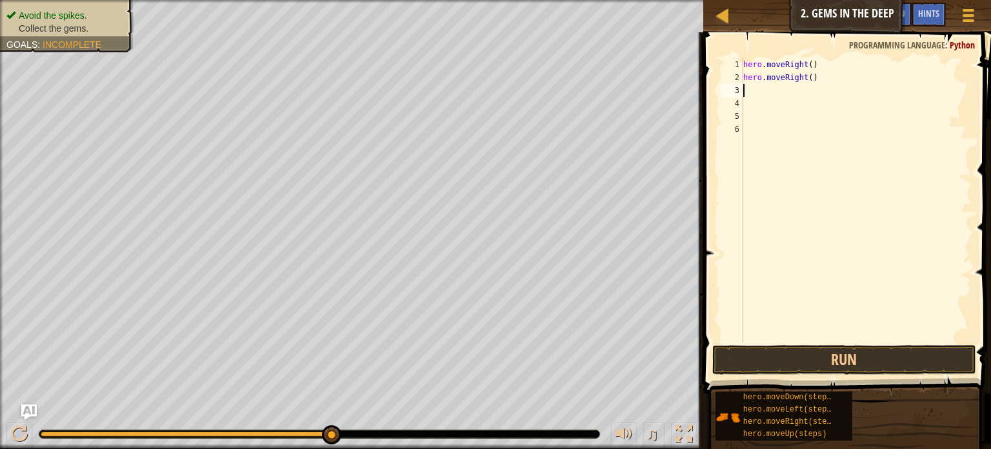
click at [747, 90] on div "hero . moveRight ( ) hero . moveRight ( )" at bounding box center [856, 213] width 231 height 310
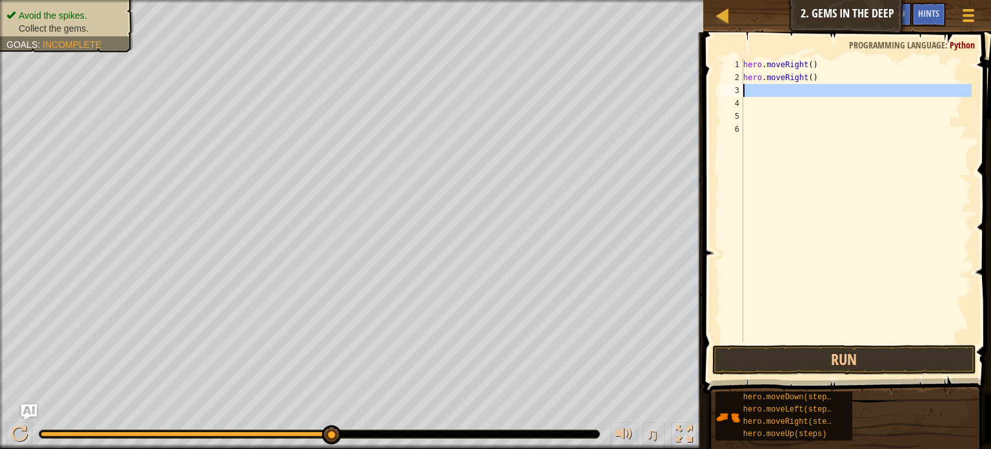
click at [747, 90] on div "hero . moveRight ( ) hero . moveRight ( )" at bounding box center [856, 200] width 231 height 284
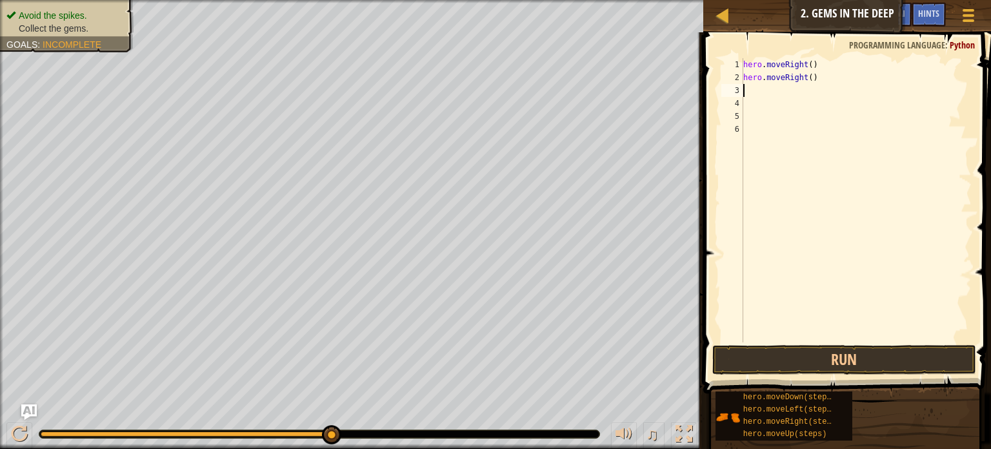
click at [747, 90] on div "hero . moveRight ( ) hero . moveRight ( )" at bounding box center [856, 213] width 231 height 310
click at [747, 90] on div "hero . moveRight ( ) hero . moveRight ( )" at bounding box center [856, 200] width 231 height 284
click at [747, 90] on div "hero . moveRight ( ) hero . moveRight ( )" at bounding box center [856, 213] width 231 height 310
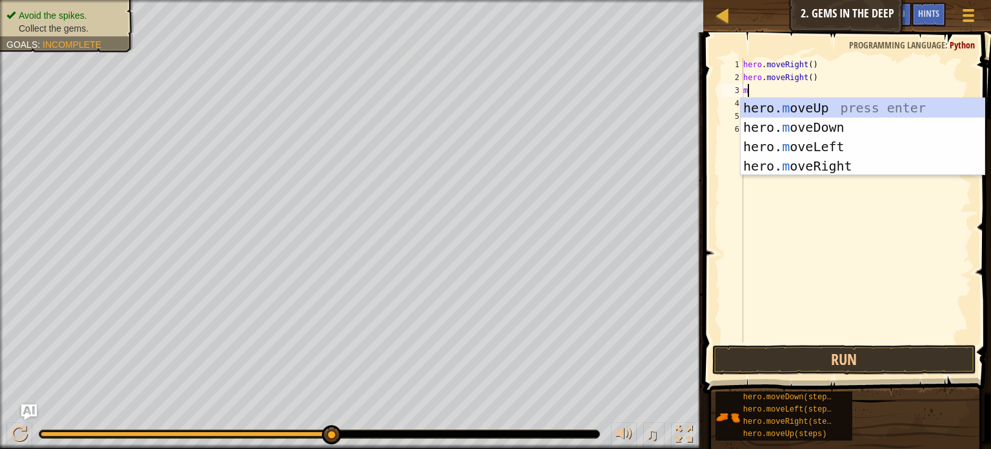
type textarea "mo"
click at [801, 101] on div "hero. mo veUp press enter hero. mo veDown press enter hero. mo veLeft press ent…" at bounding box center [863, 156] width 244 height 116
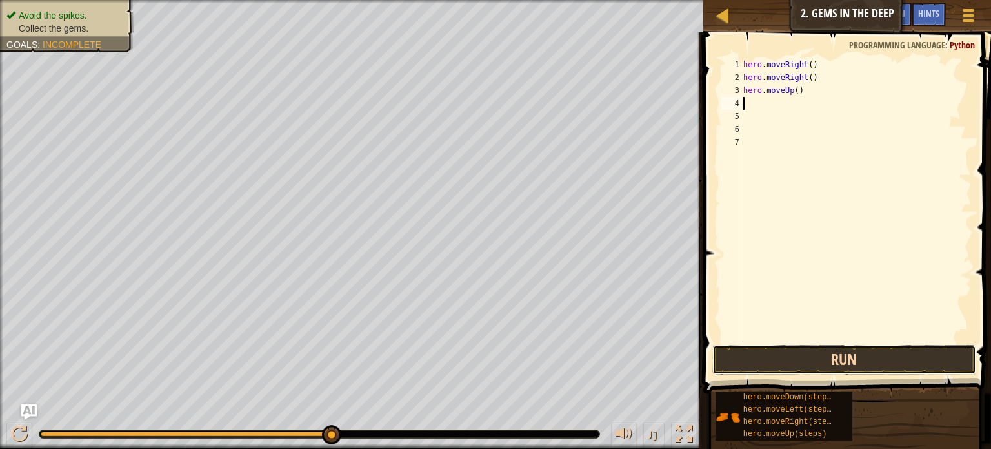
click at [786, 354] on button "Run" at bounding box center [845, 360] width 264 height 30
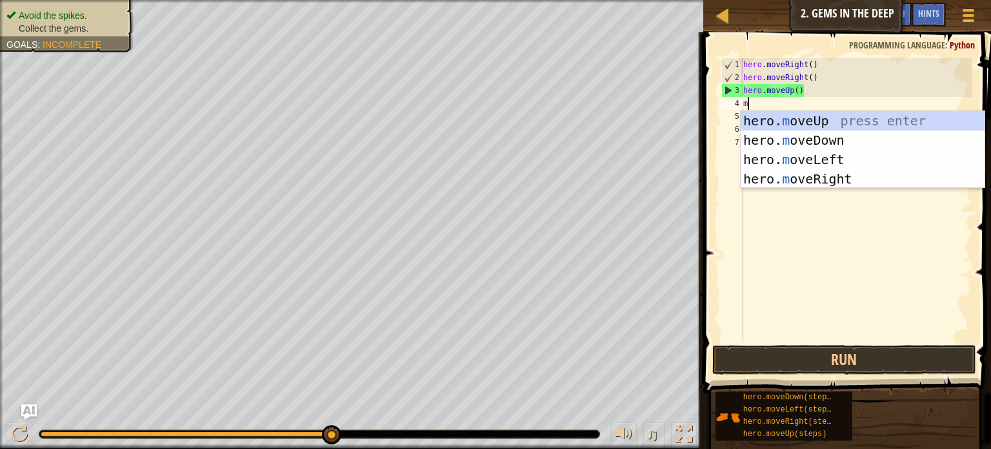
type textarea "mo"
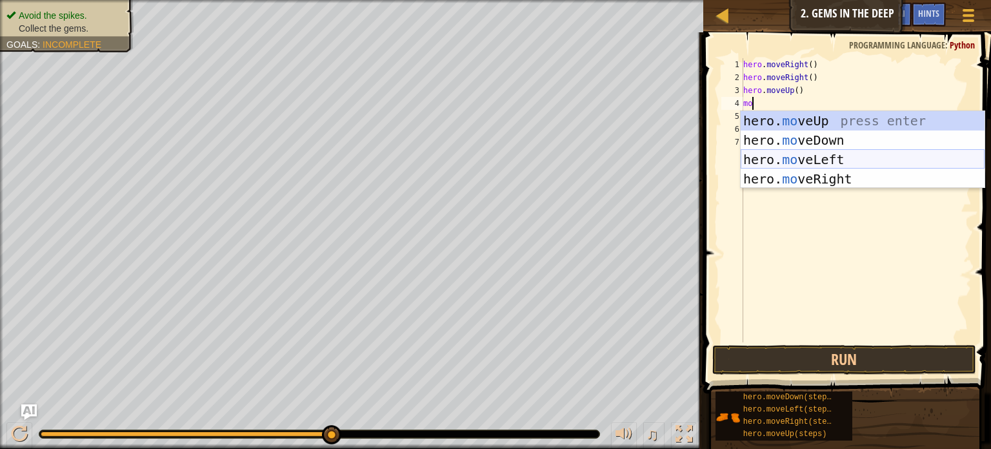
click at [760, 156] on div "hero. mo veUp press enter hero. mo veDown press enter hero. mo veLeft press ent…" at bounding box center [863, 169] width 244 height 116
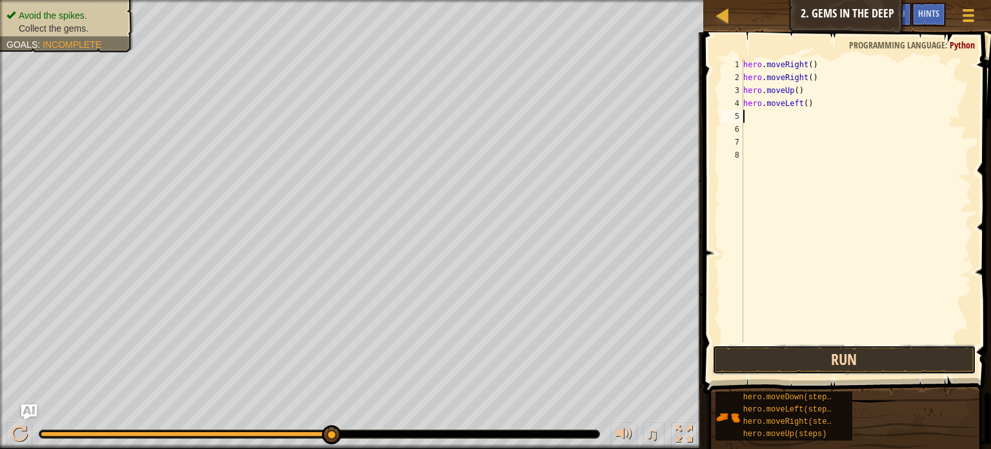
click at [816, 358] on button "Run" at bounding box center [845, 360] width 264 height 30
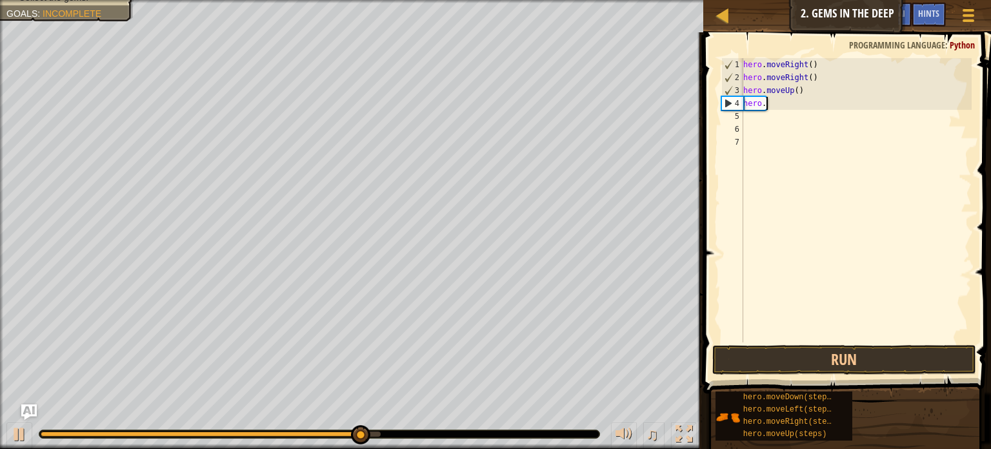
type textarea "h"
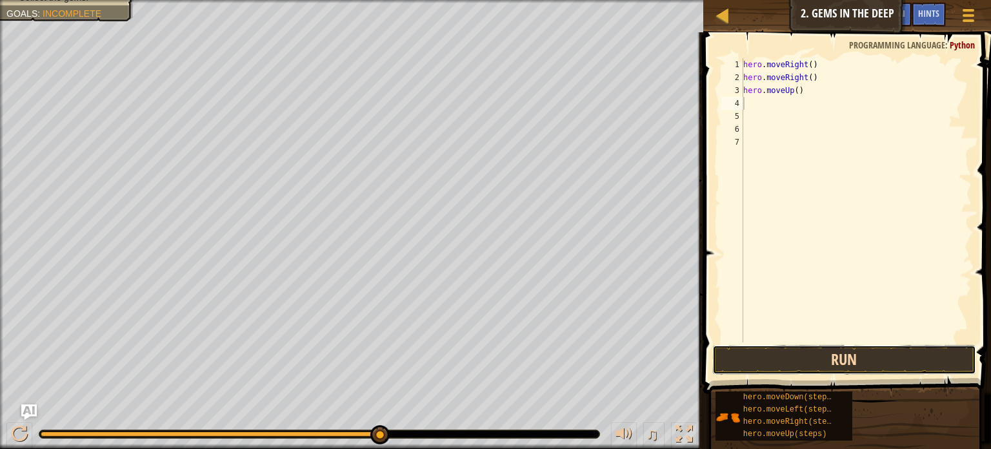
click at [858, 355] on button "Run" at bounding box center [845, 360] width 264 height 30
